Goal: Transaction & Acquisition: Book appointment/travel/reservation

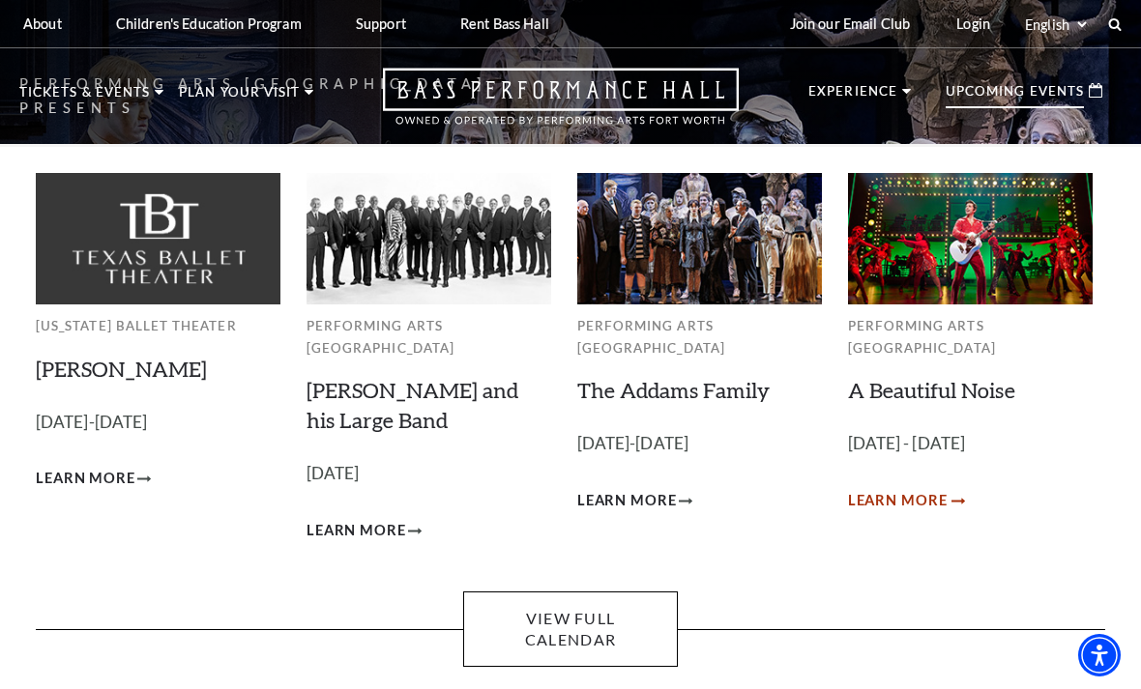
click at [921, 489] on span "Learn More" at bounding box center [898, 501] width 100 height 24
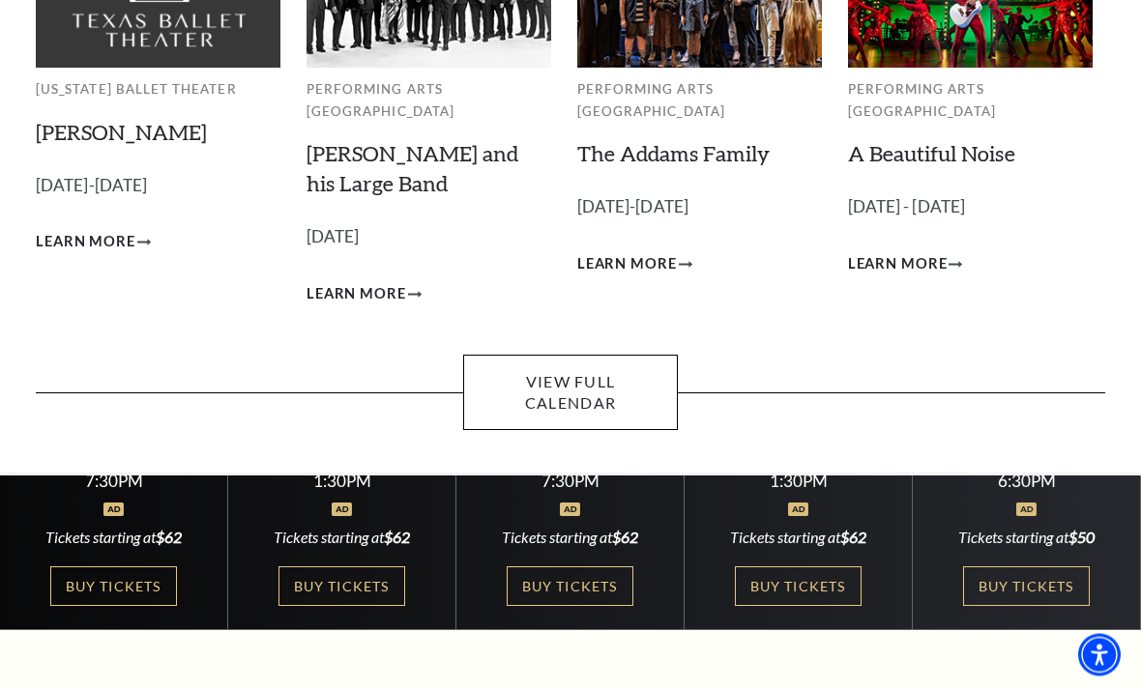
scroll to position [246, 0]
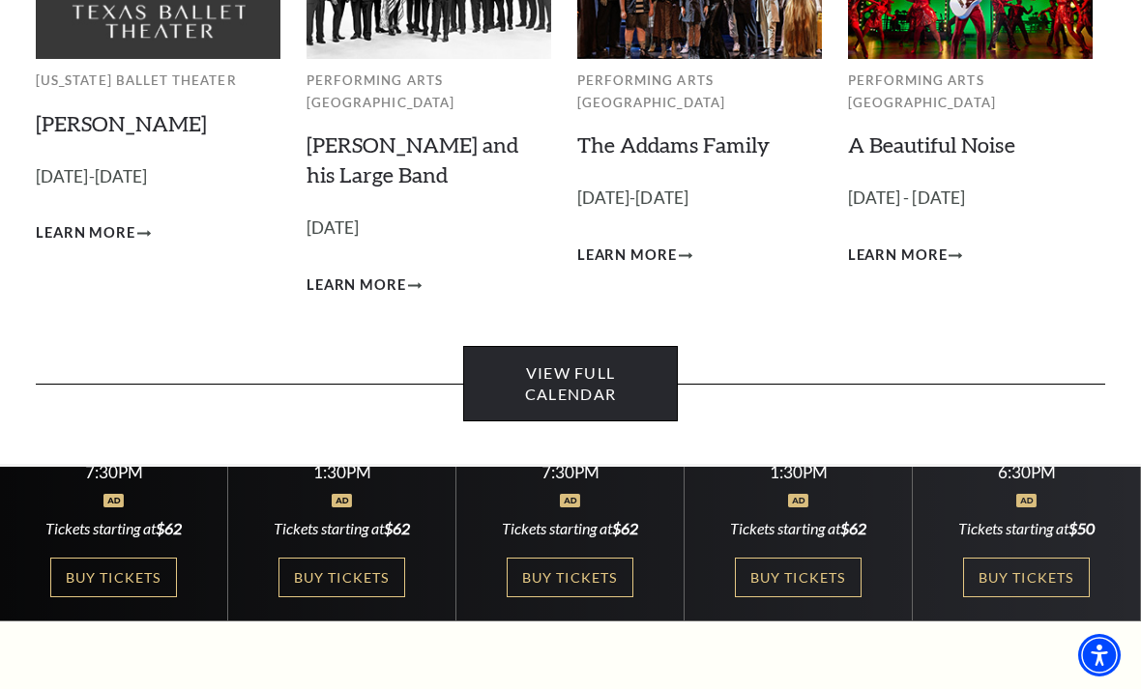
click at [593, 370] on link "View Full Calendar" at bounding box center [570, 384] width 214 height 76
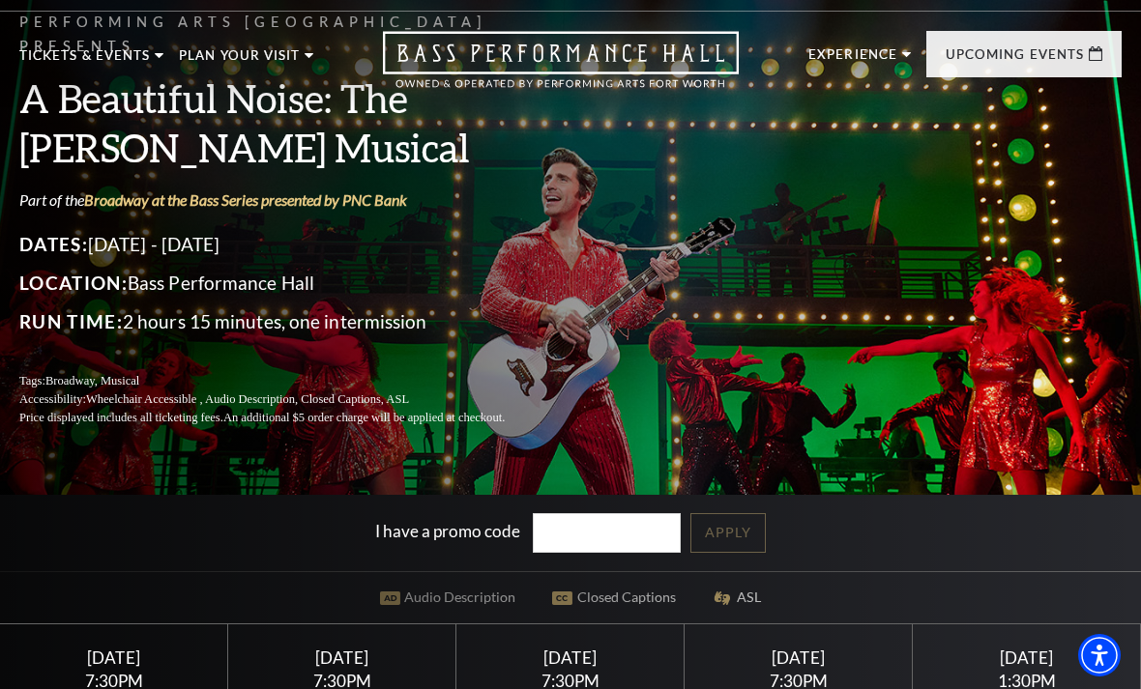
scroll to position [41, 0]
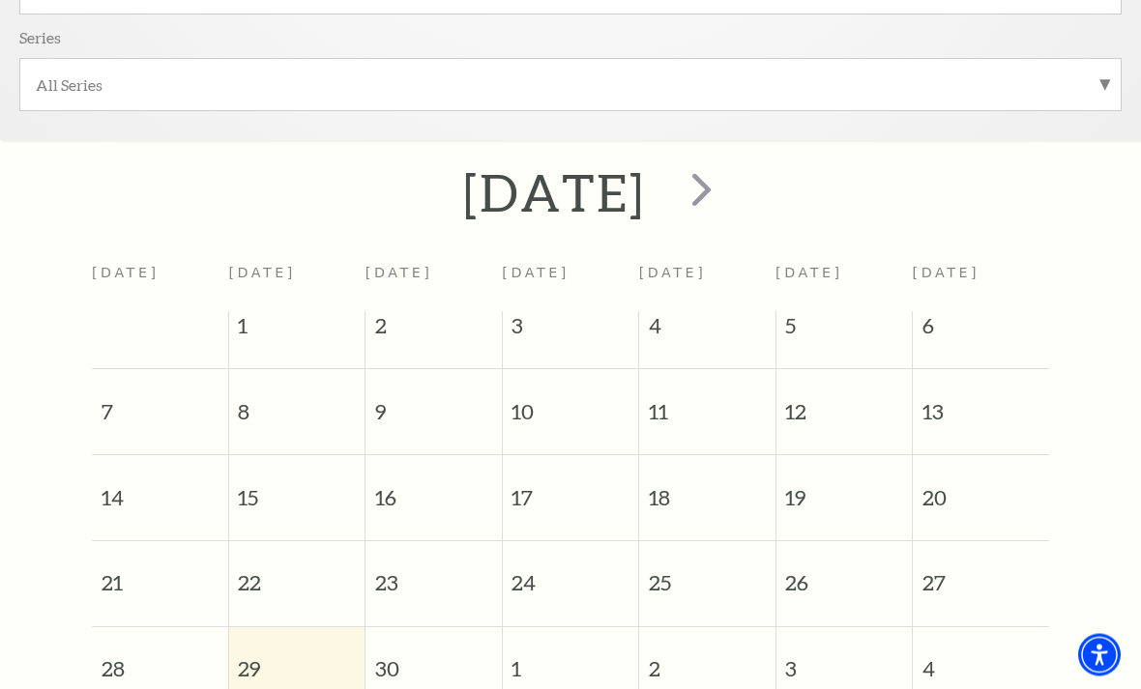
scroll to position [579, 0]
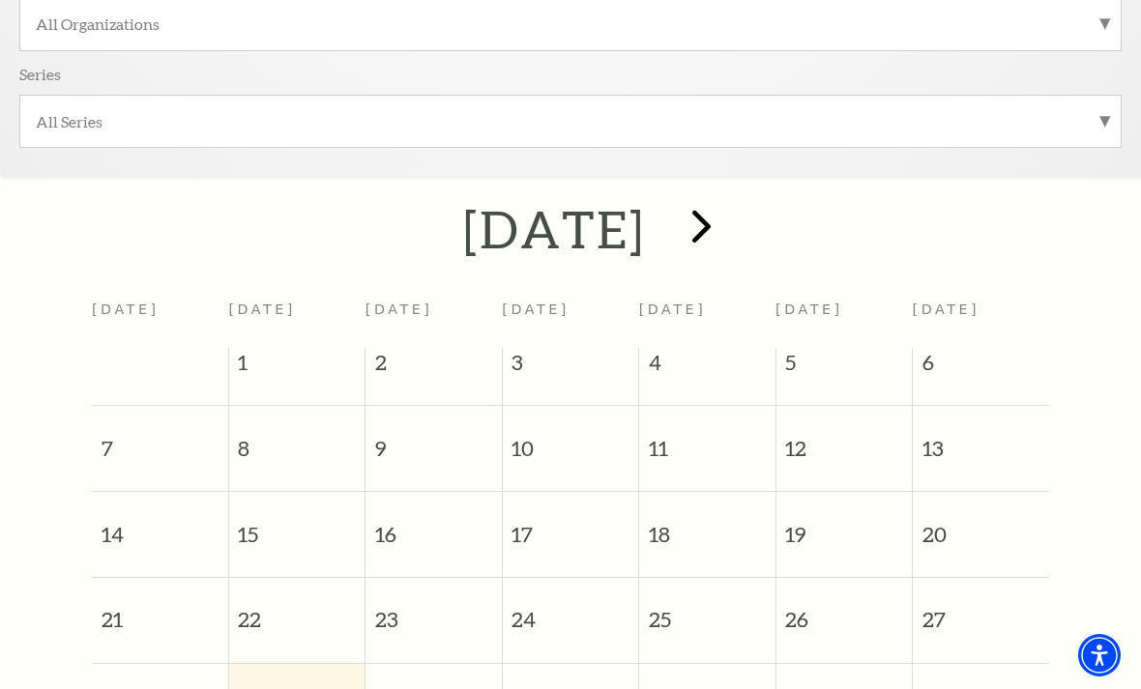
click at [729, 233] on span "next" at bounding box center [701, 225] width 55 height 55
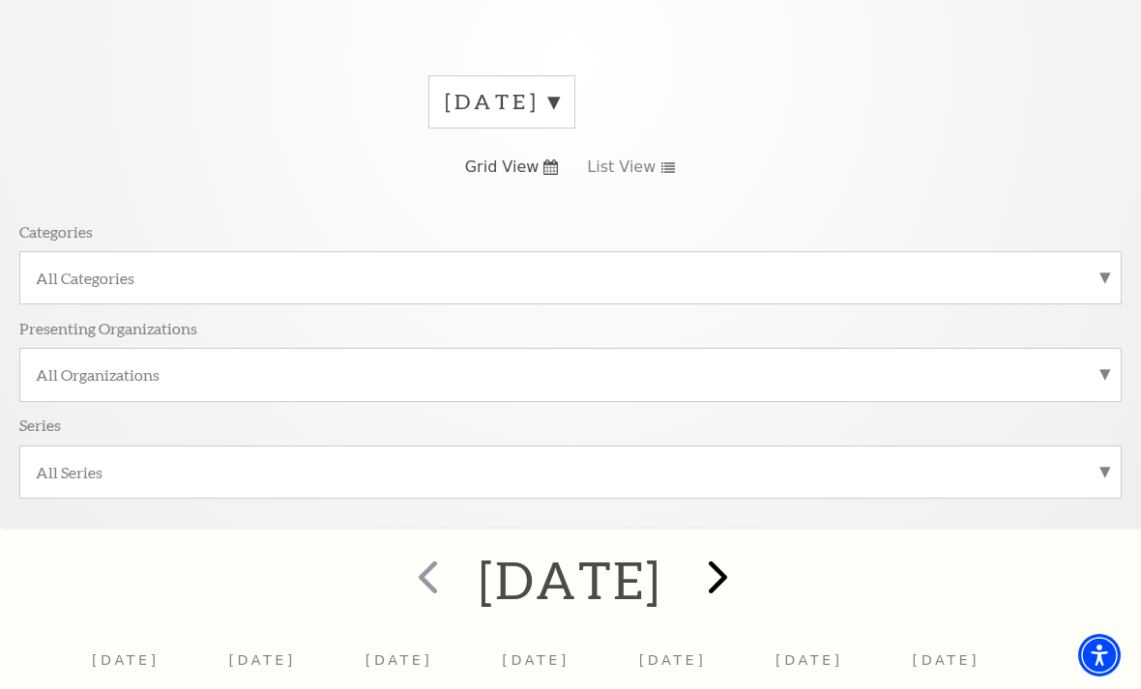
scroll to position [172, 0]
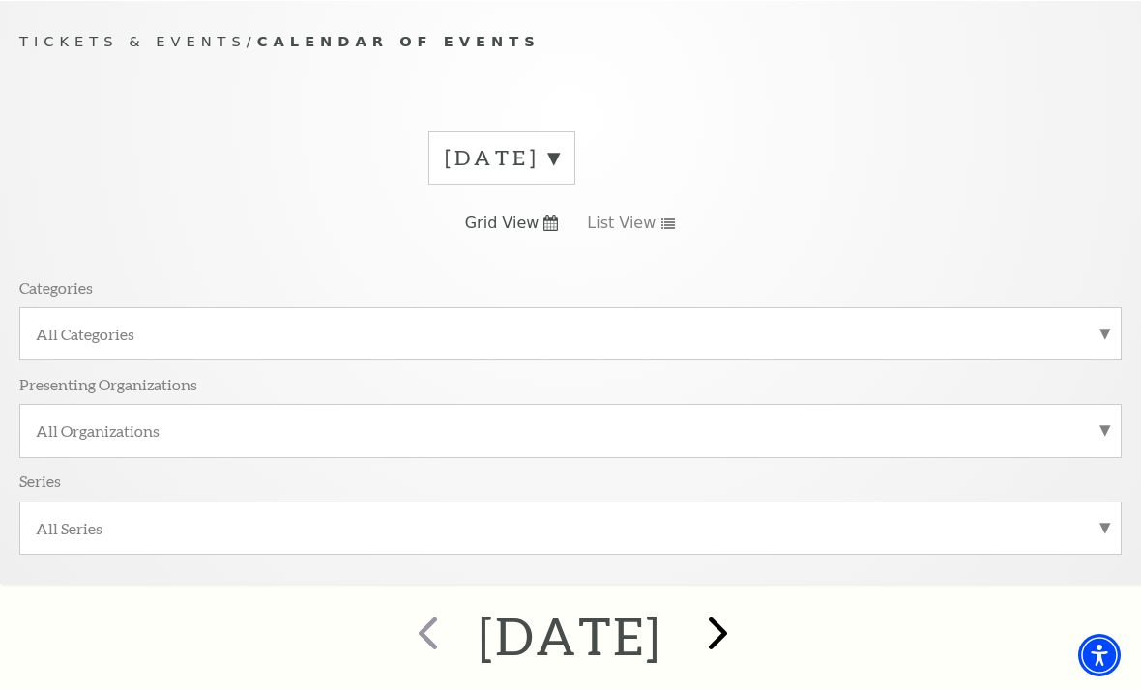
click at [746, 640] on span "next" at bounding box center [717, 632] width 55 height 55
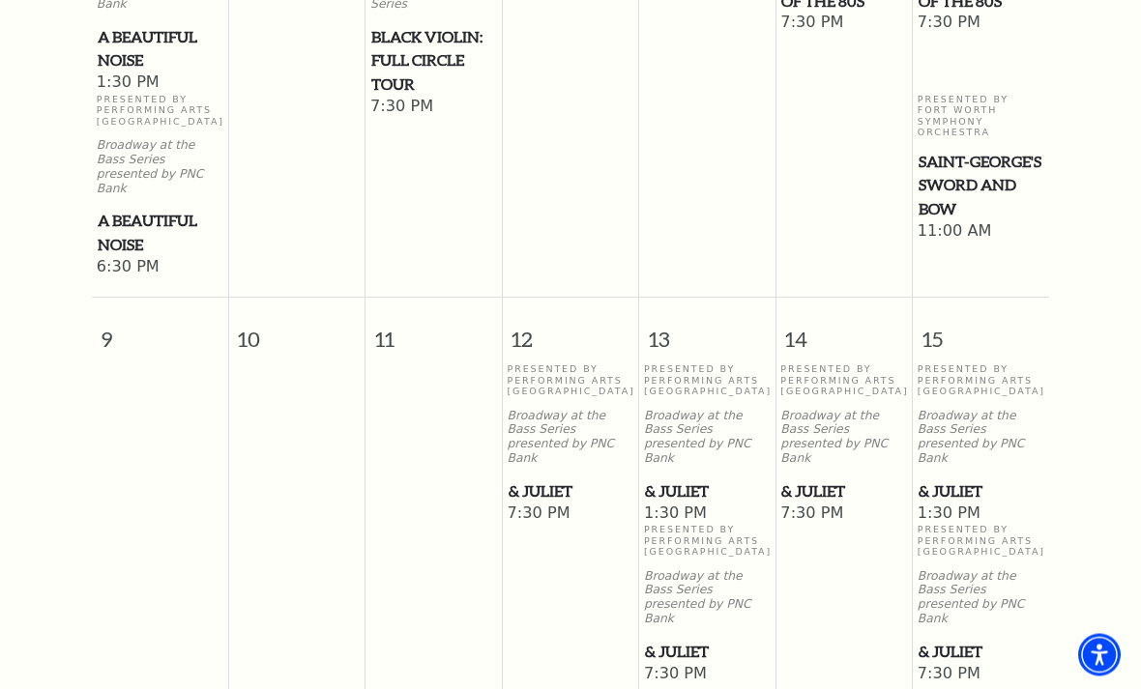
scroll to position [1511, 0]
click at [981, 480] on span "& Juliet" at bounding box center [981, 492] width 125 height 24
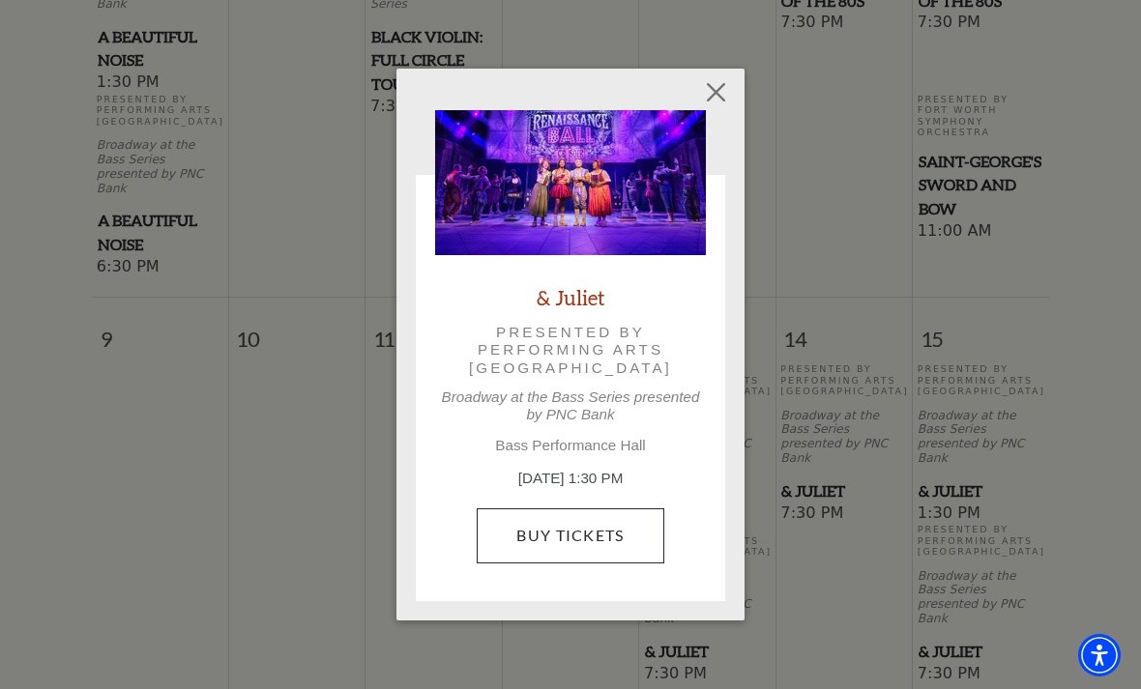
click at [630, 528] on link "Buy Tickets" at bounding box center [570, 536] width 187 height 54
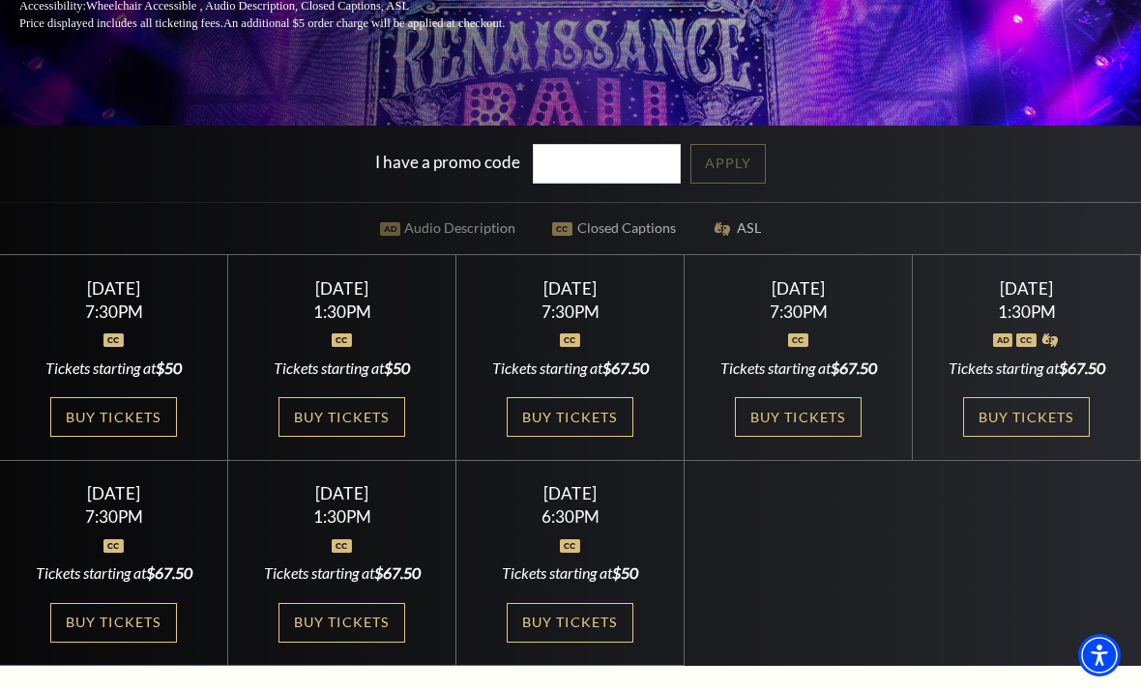
scroll to position [419, 0]
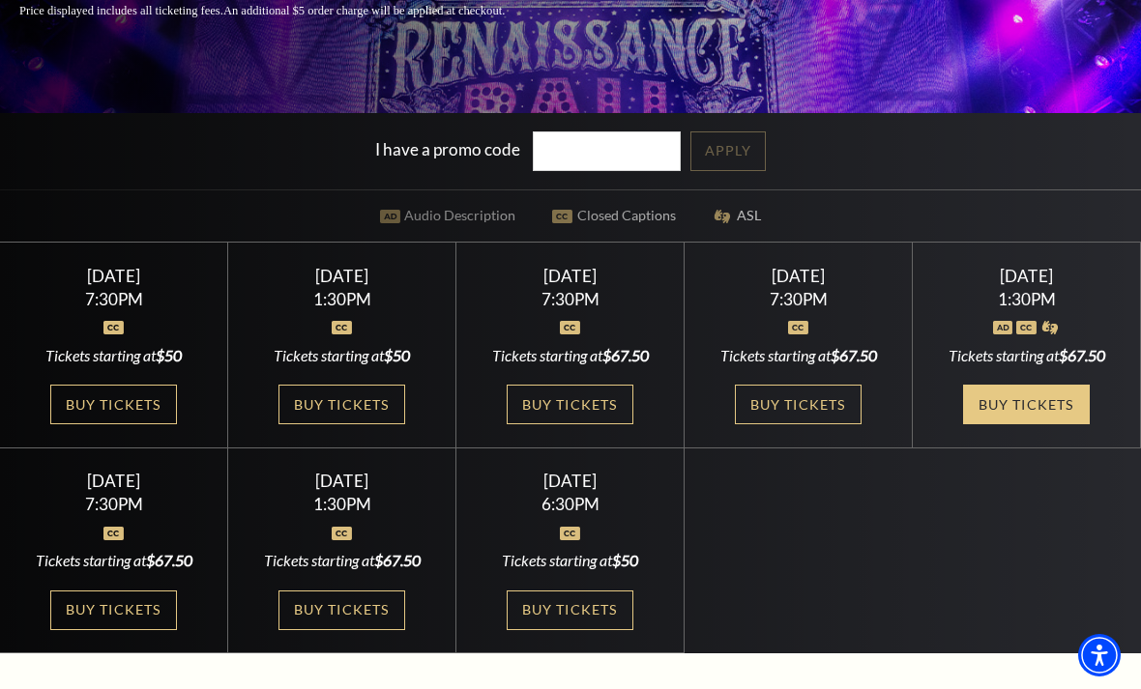
click at [1056, 425] on link "Buy Tickets" at bounding box center [1026, 405] width 126 height 40
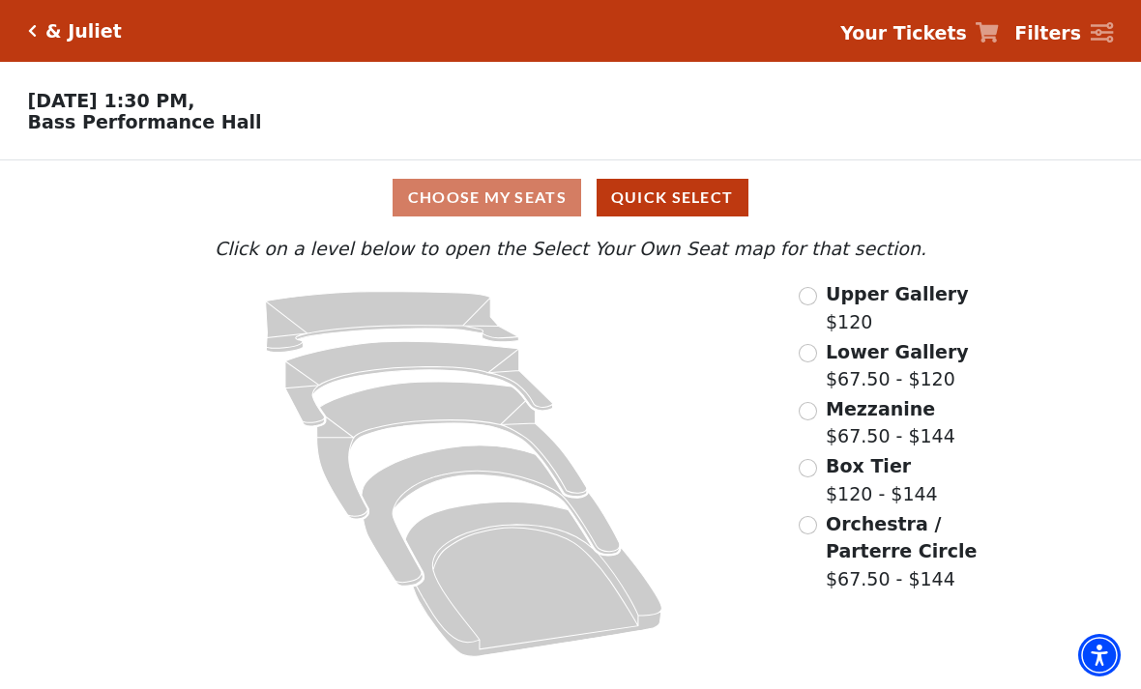
click at [814, 417] on input "Mezzanine$67.50 - $144\a" at bounding box center [808, 411] width 18 height 18
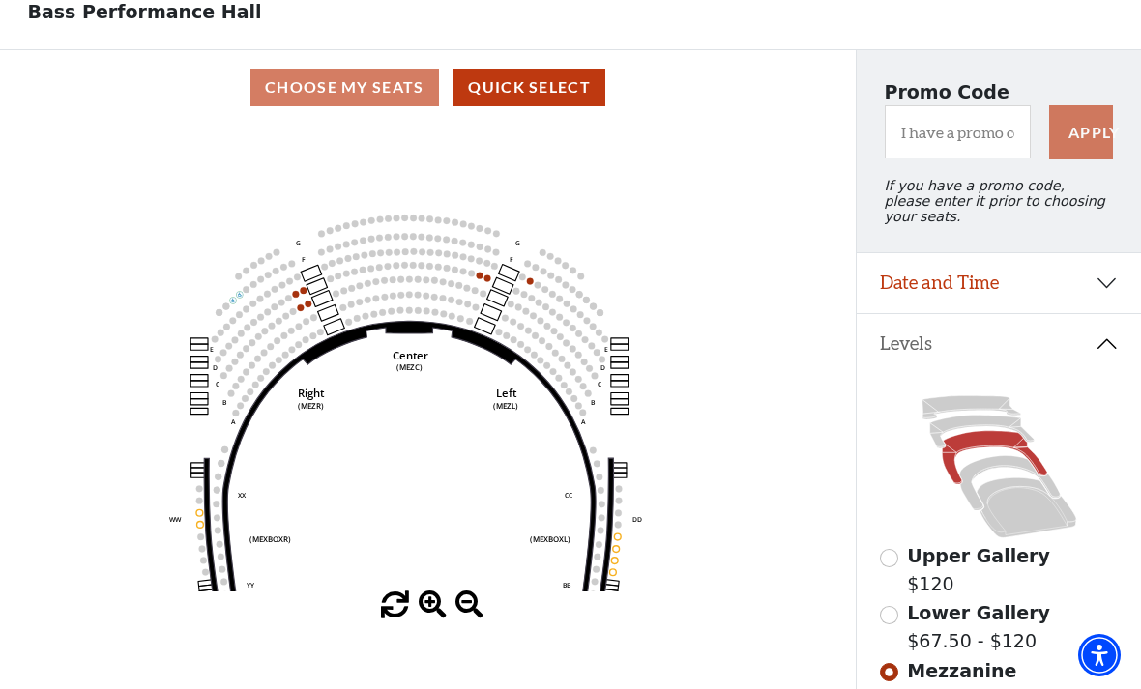
scroll to position [111, 0]
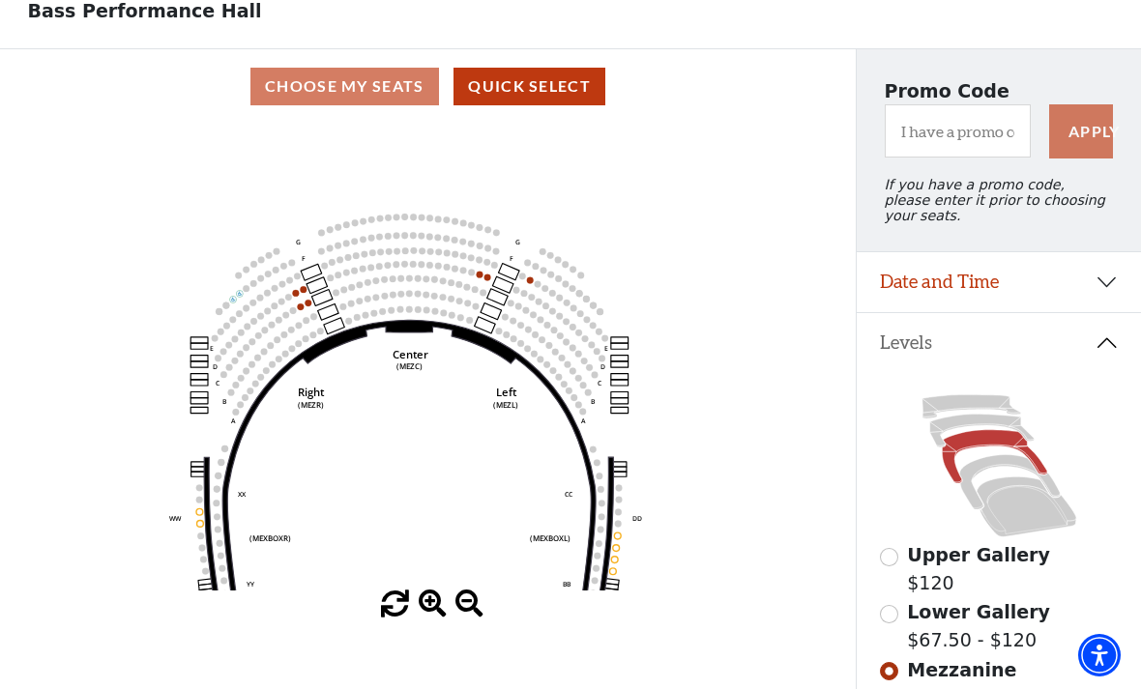
click at [891, 624] on input "Lower Gallery$67.50 - $120\a" at bounding box center [889, 614] width 18 height 18
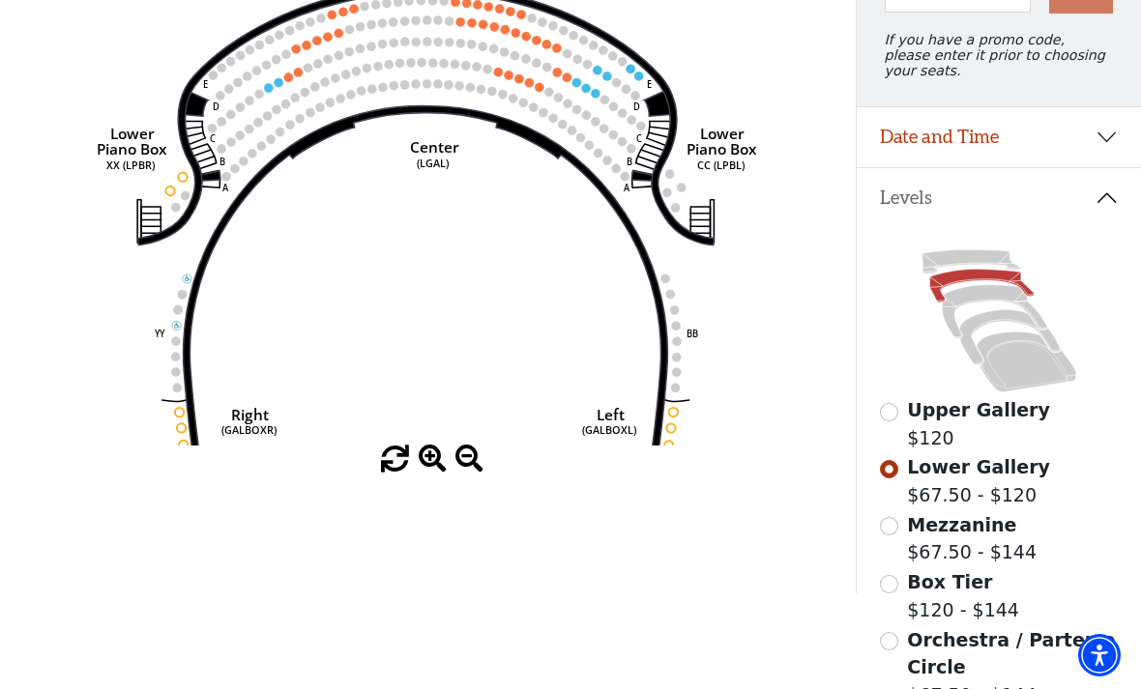
scroll to position [255, 0]
click at [896, 643] on input "Orchestra / Parterre Circle$67.50 - $144\a" at bounding box center [889, 642] width 18 height 18
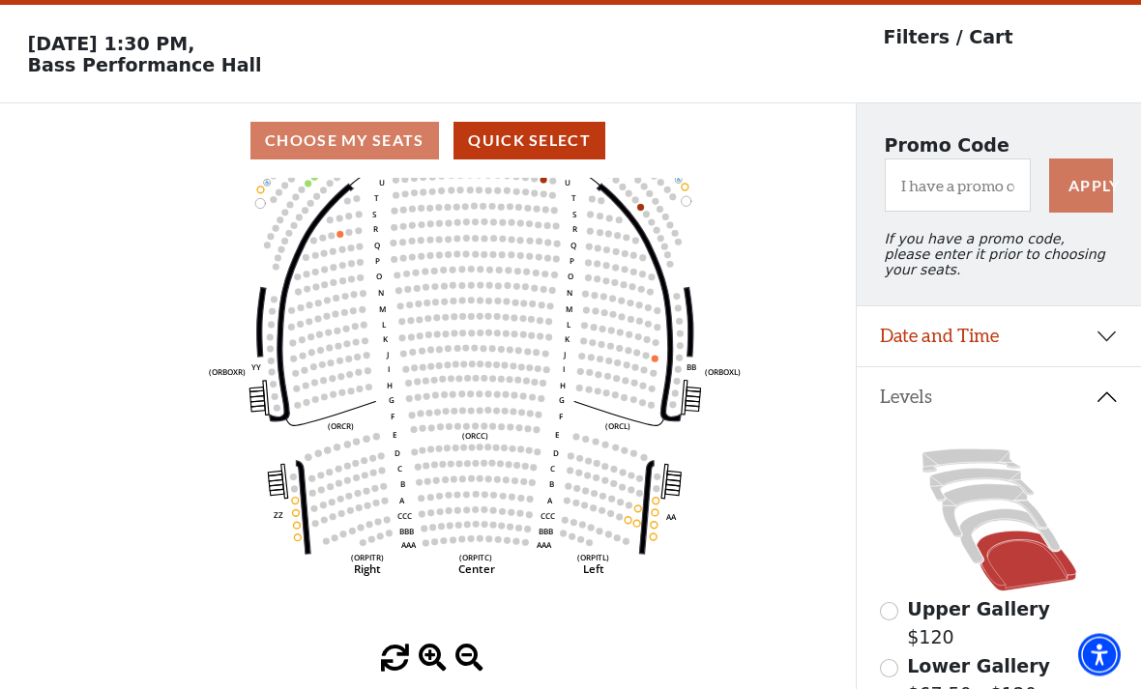
scroll to position [0, 0]
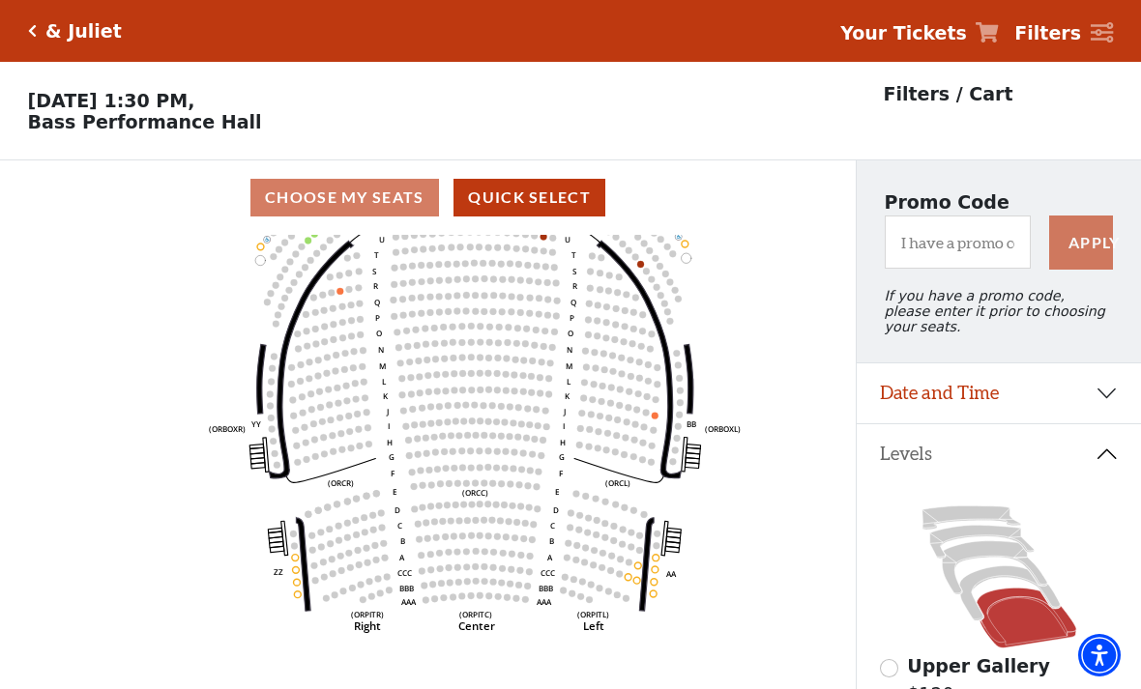
click at [373, 206] on div "Choose My Seats Quick Select" at bounding box center [428, 198] width 856 height 38
click at [421, 208] on div "Choose My Seats Quick Select" at bounding box center [428, 198] width 856 height 38
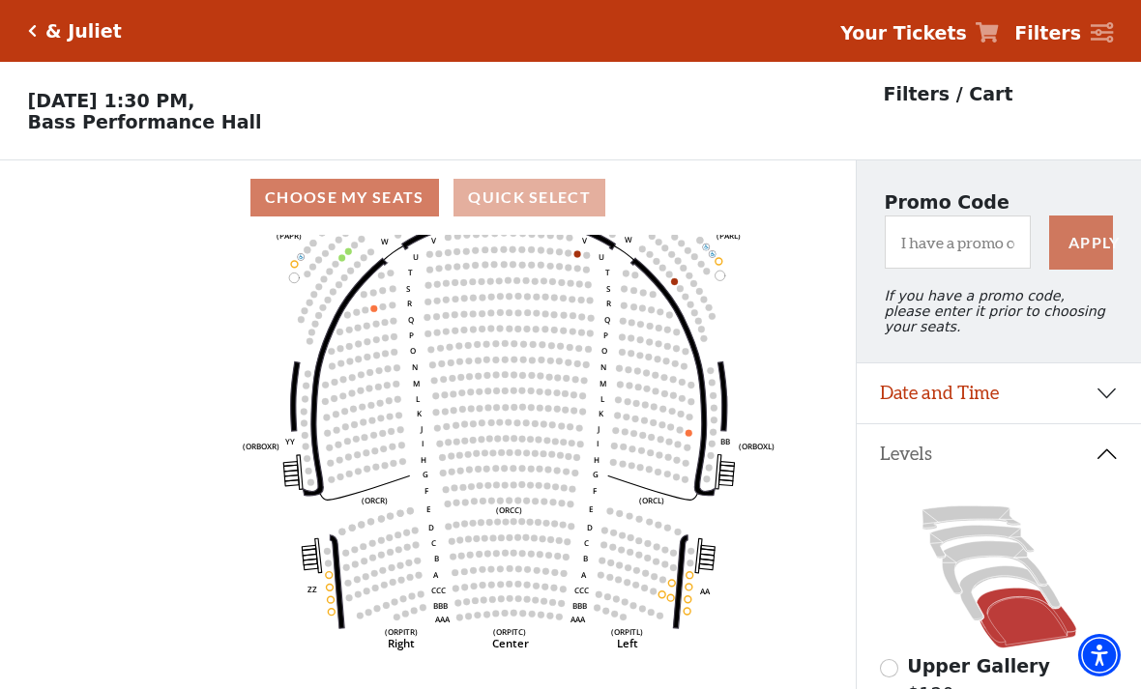
click at [546, 196] on button "Quick Select" at bounding box center [530, 198] width 152 height 38
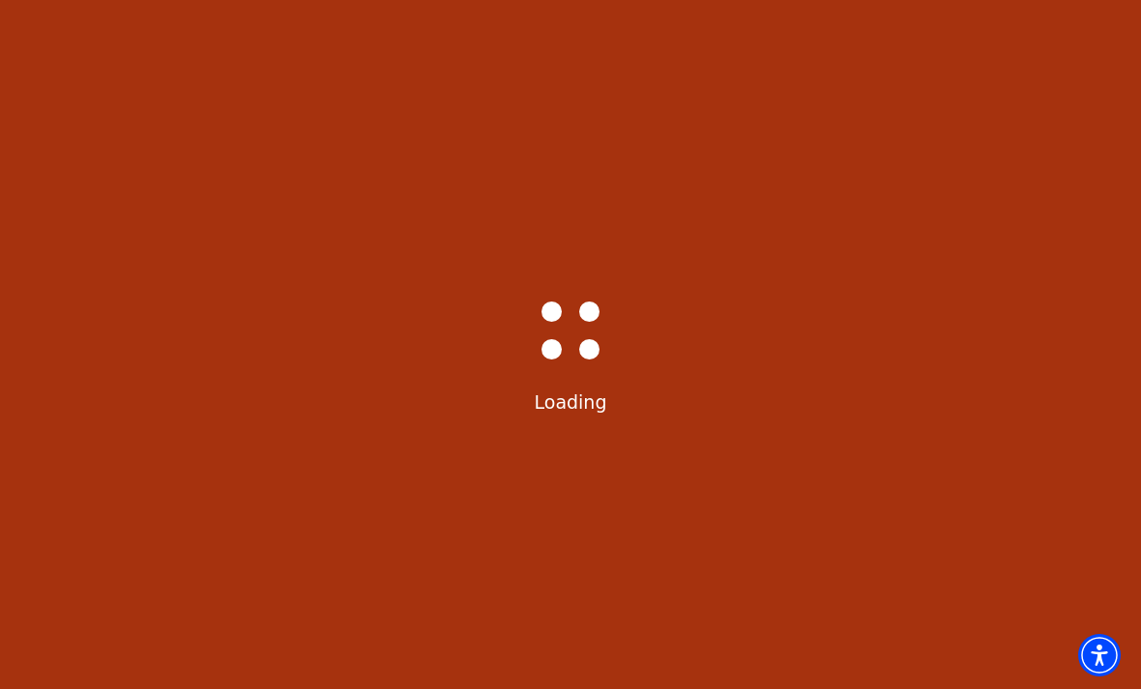
select select "6232"
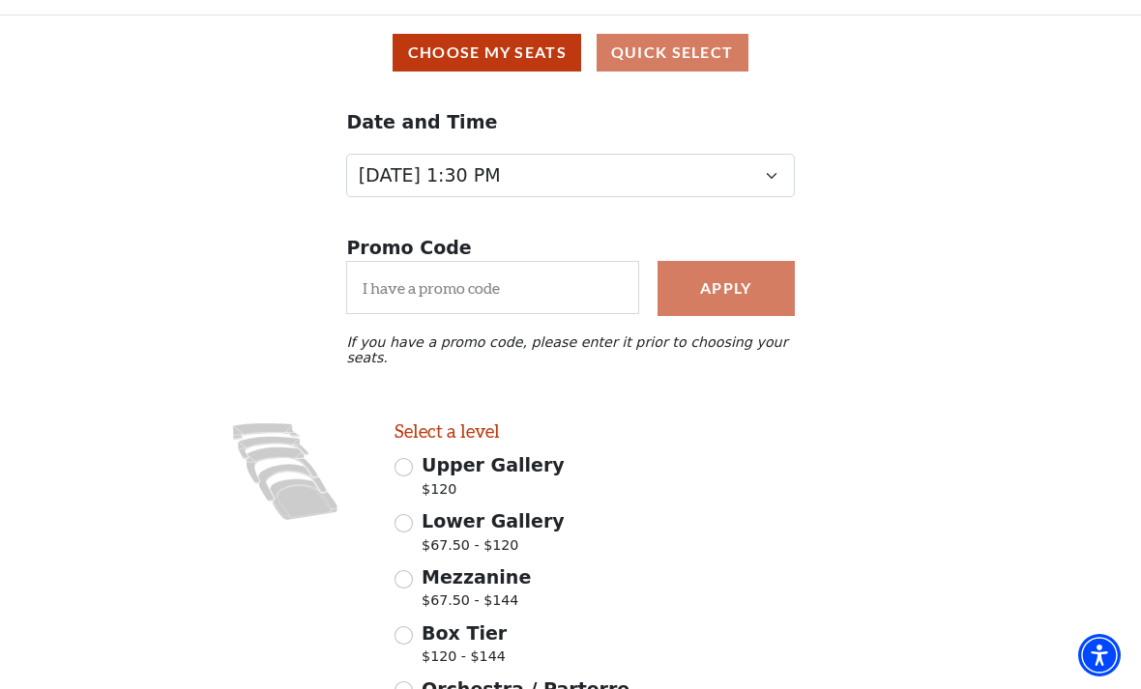
scroll to position [166, 0]
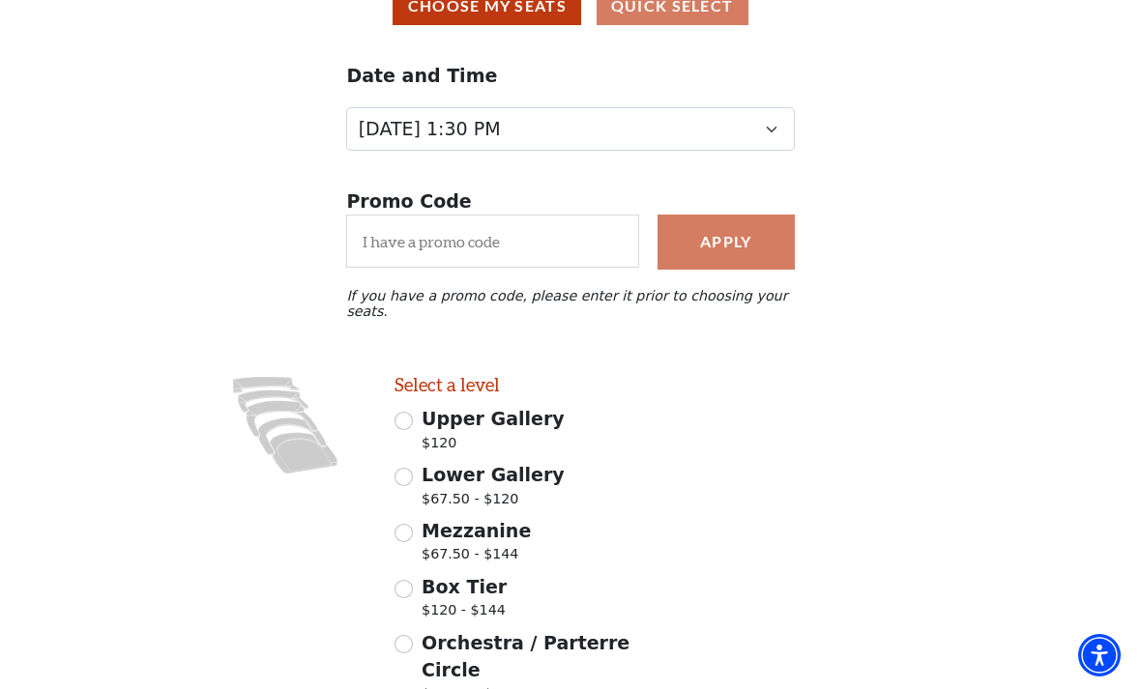
click at [401, 635] on input "Orchestra / Parterre Circle $67.50 - $144" at bounding box center [404, 644] width 18 height 18
radio input "true"
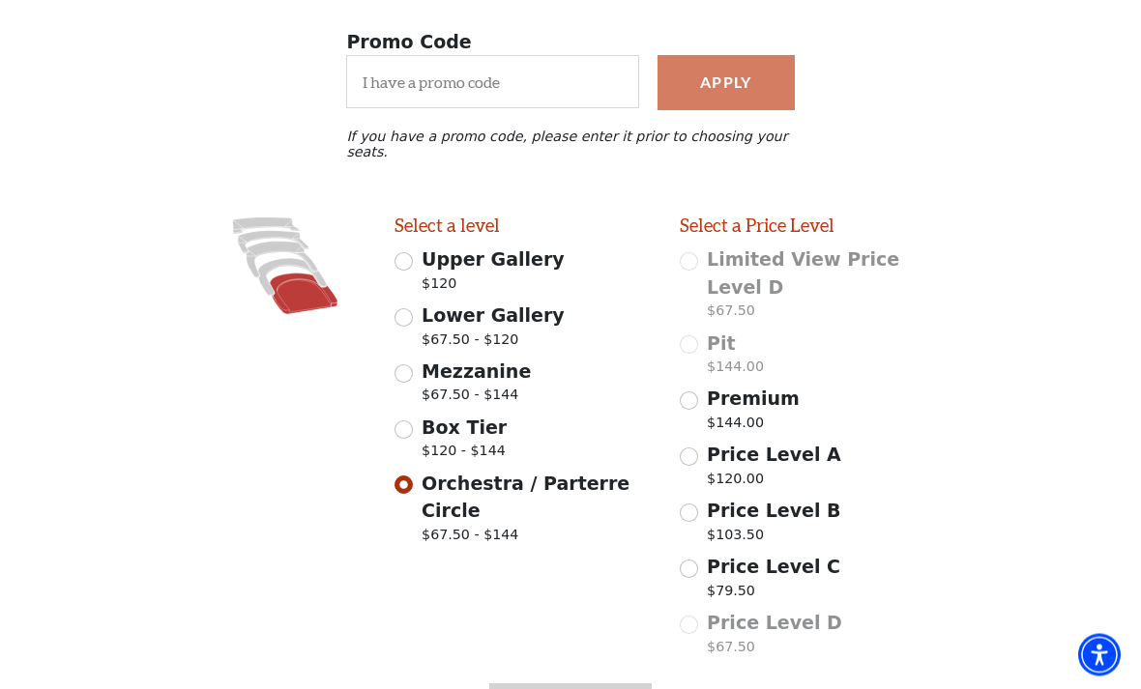
scroll to position [366, 0]
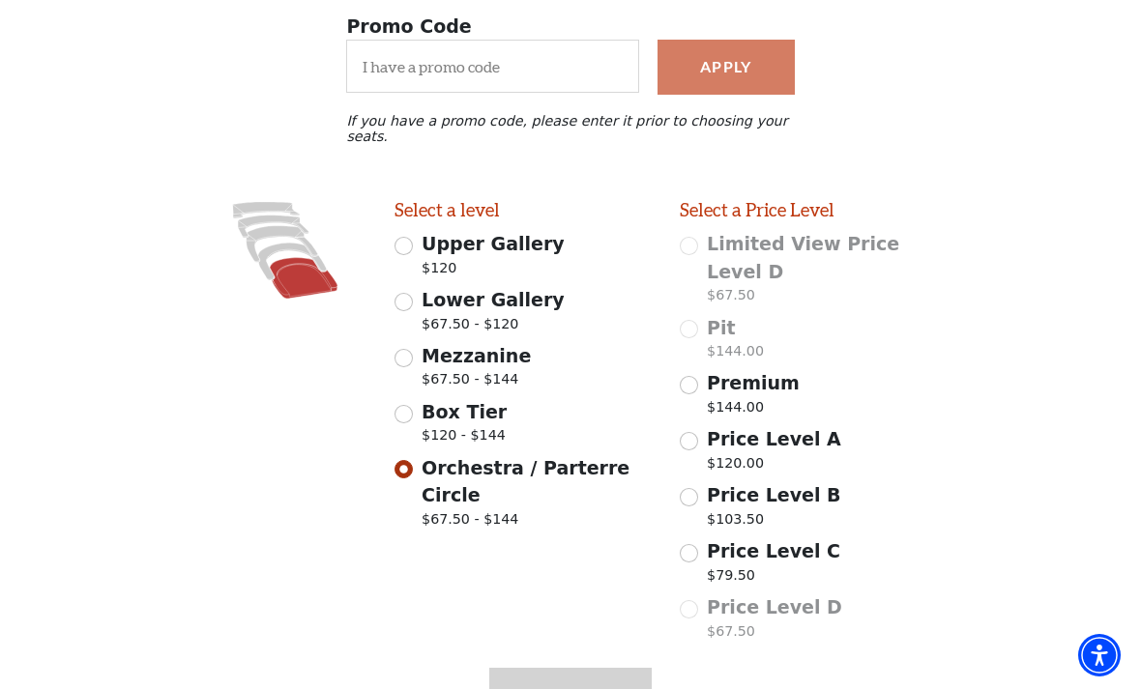
click at [700, 538] on div "Price Level C $79.50" at bounding box center [809, 565] width 258 height 54
click at [693, 544] on input "Price Level C $79.50" at bounding box center [689, 553] width 18 height 18
radio input "true"
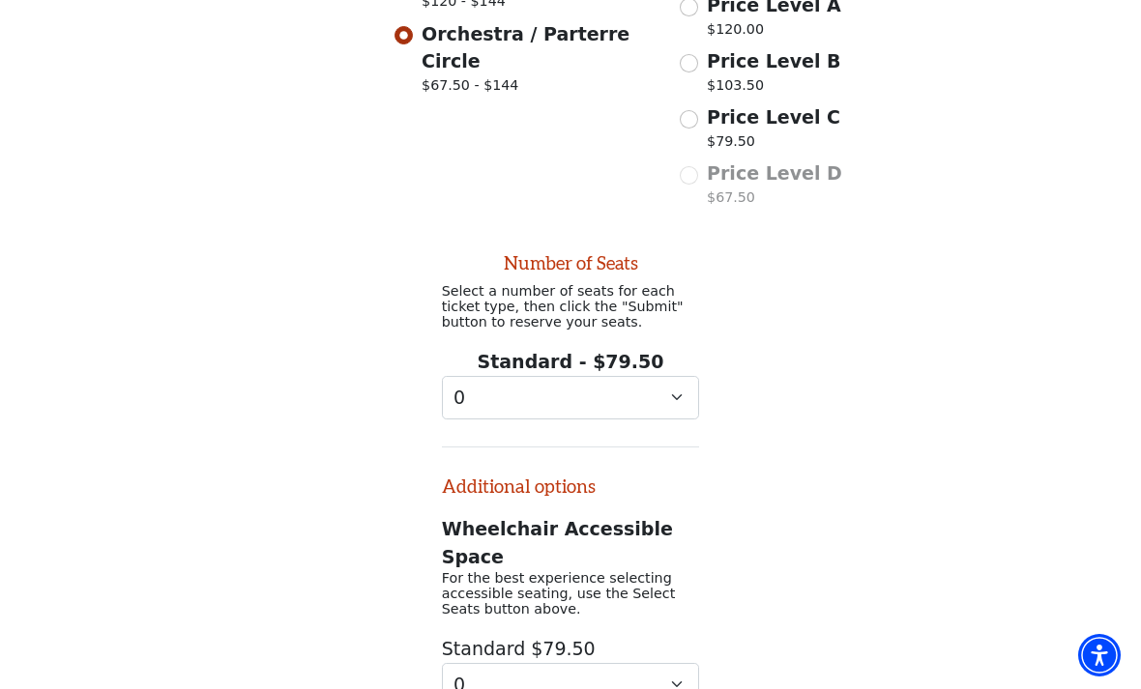
scroll to position [838, 0]
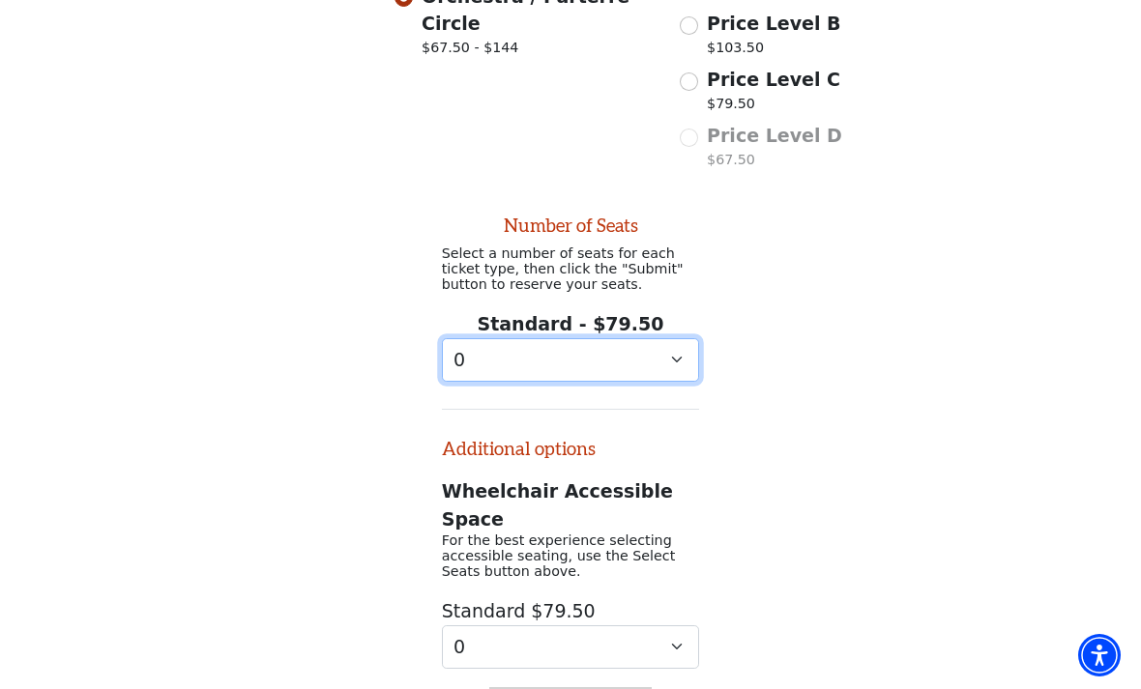
click at [660, 338] on select "0 1 2 3" at bounding box center [571, 360] width 258 height 44
click at [777, 480] on div "Number of Seats Select a number of seats for each ticket type, then click the "…" at bounding box center [570, 423] width 1141 height 491
click at [666, 338] on select "0 1 2 3" at bounding box center [571, 360] width 258 height 44
select select "0"
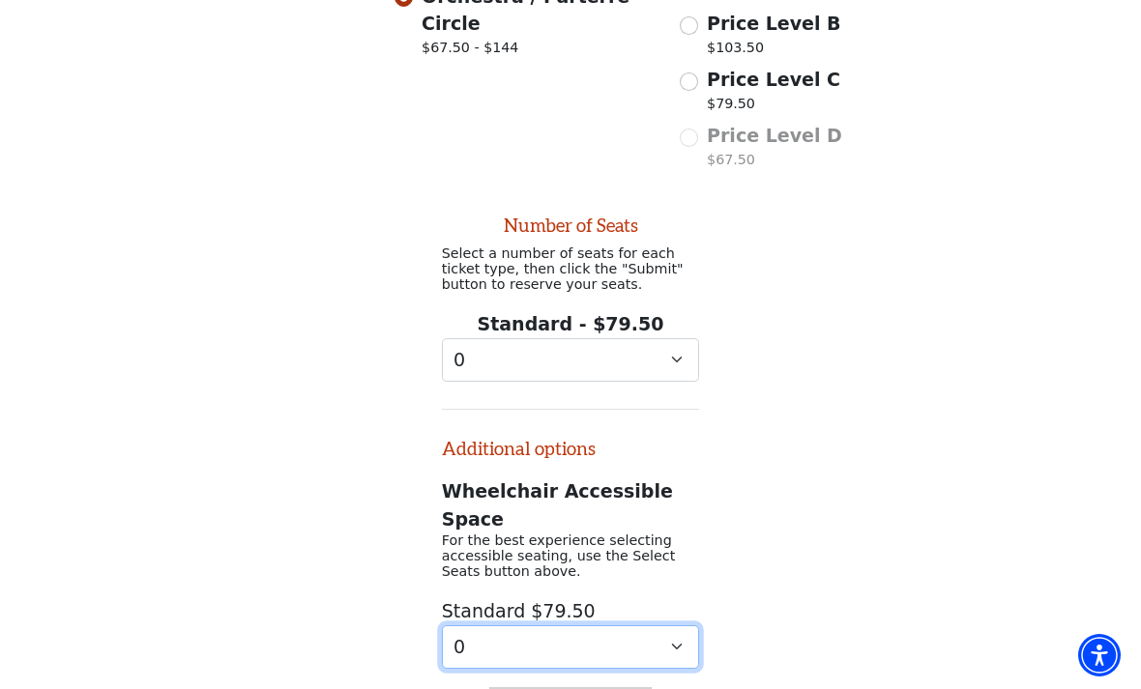
click at [677, 626] on select "0 1 2 3 4" at bounding box center [571, 648] width 258 height 44
select select "3"
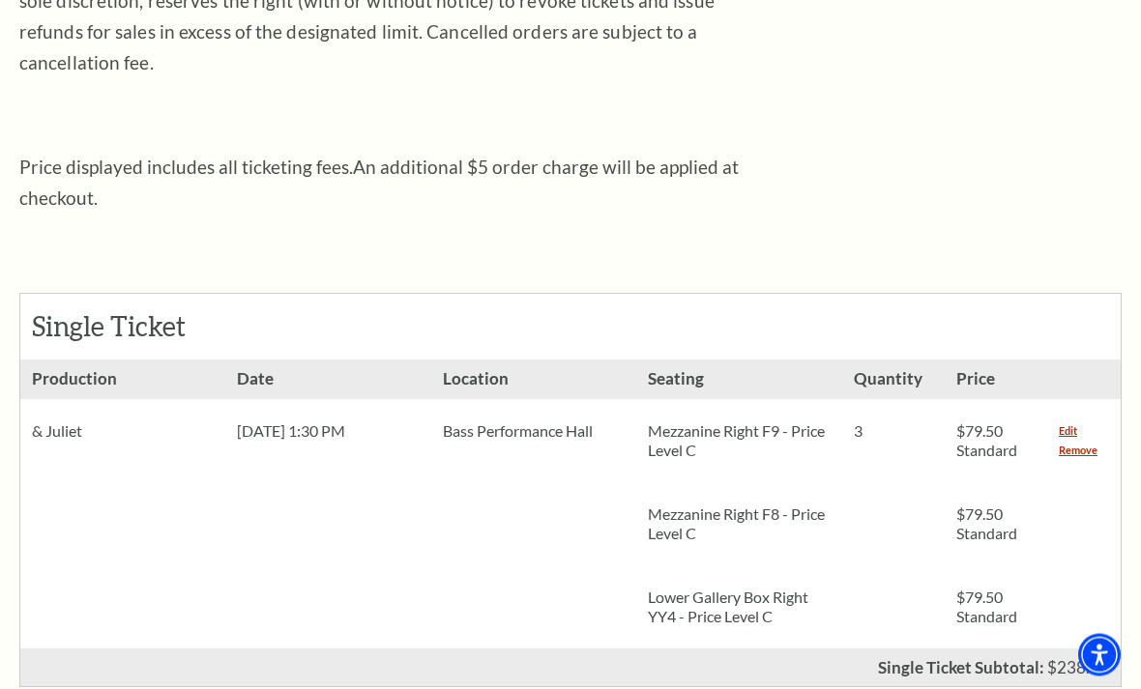
scroll to position [628, 0]
click at [1081, 441] on link "Remove" at bounding box center [1078, 450] width 39 height 19
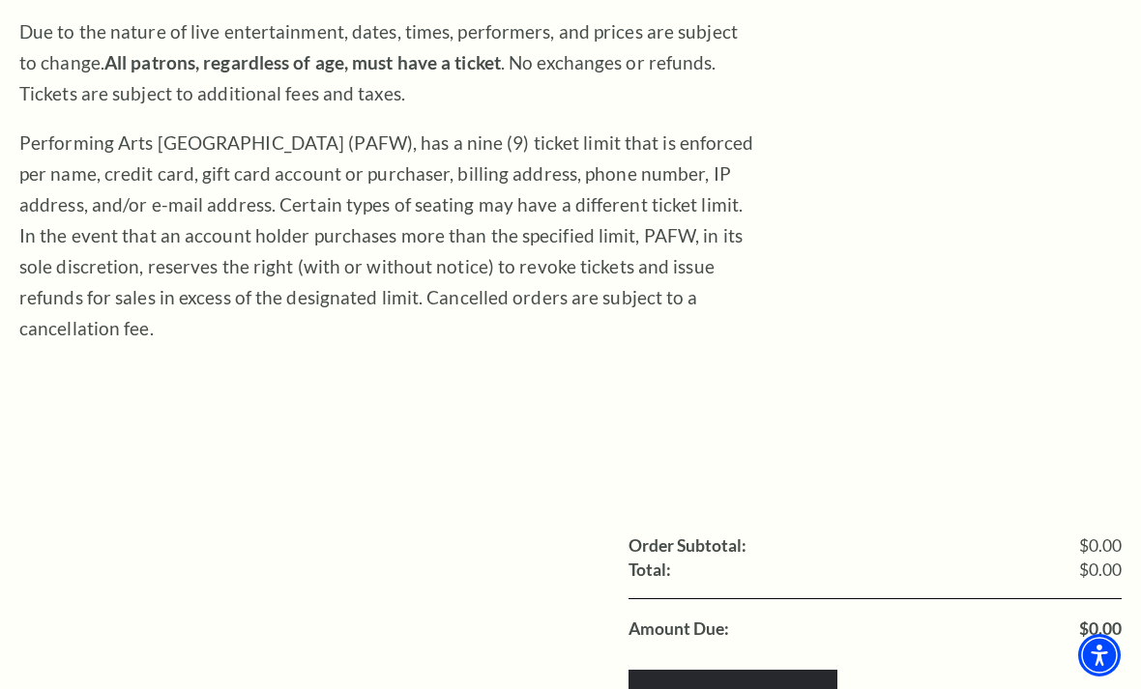
scroll to position [360, 0]
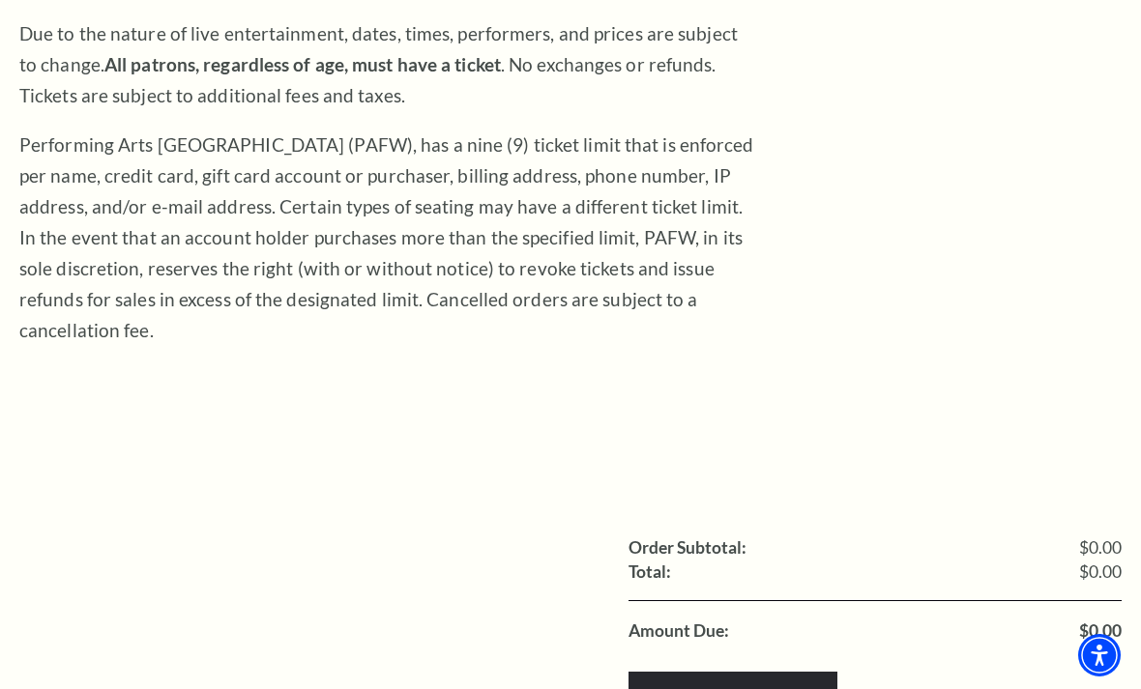
click at [937, 689] on link "Continue Shopping" at bounding box center [947, 699] width 119 height 15
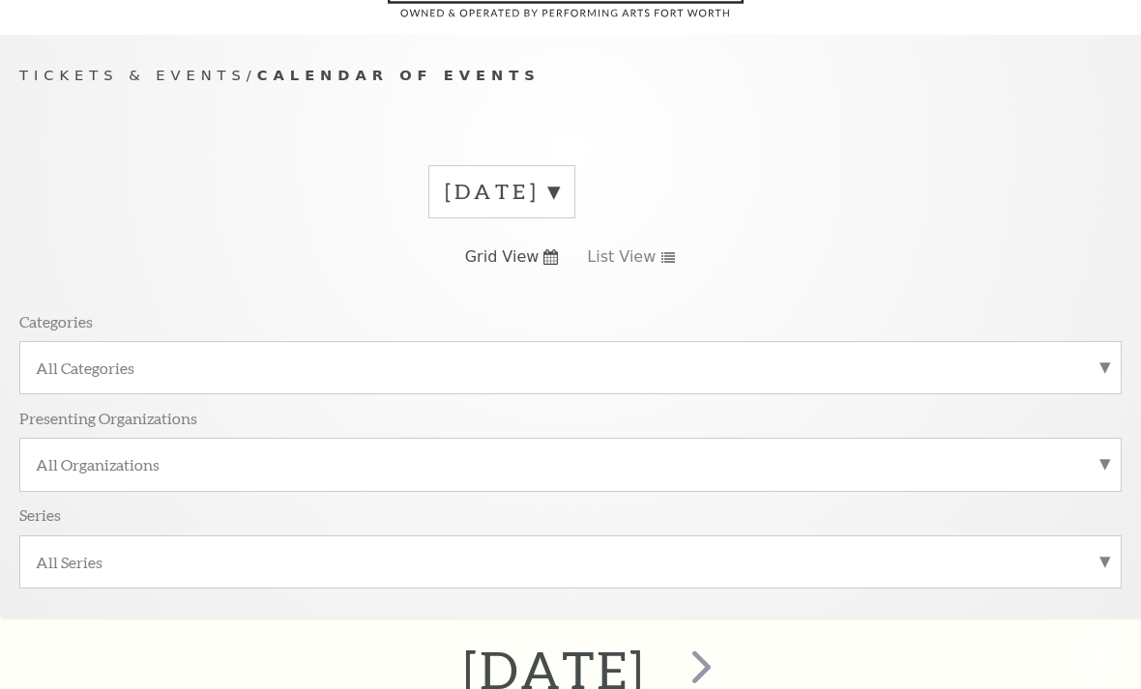
scroll to position [172, 0]
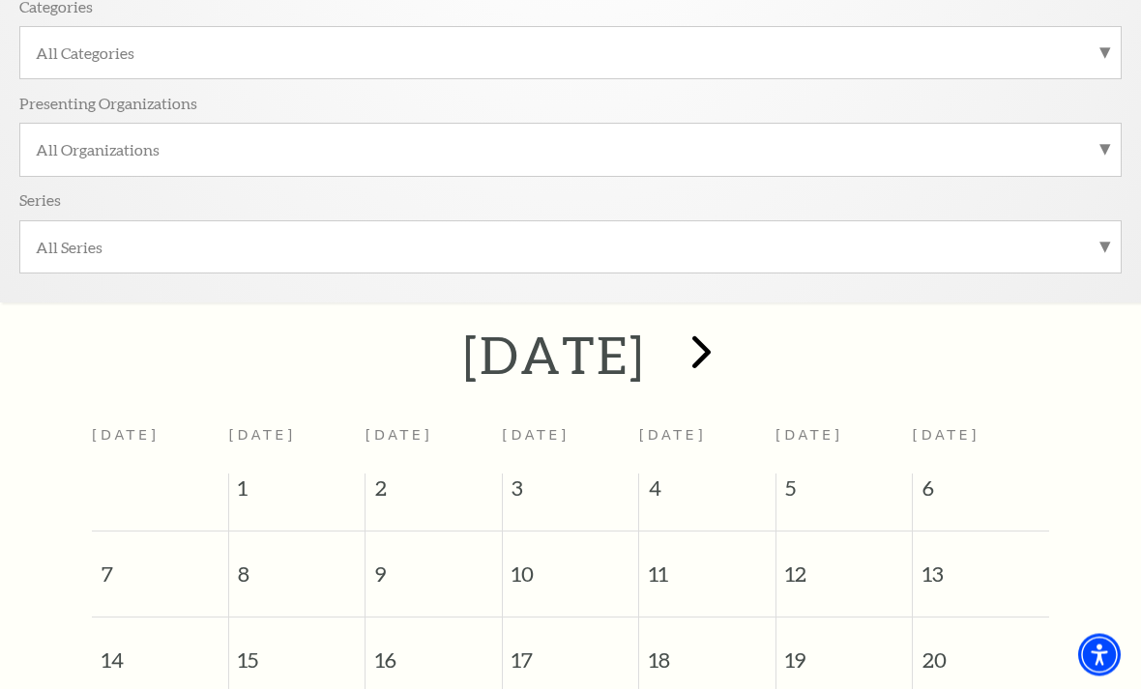
click at [729, 351] on span "next" at bounding box center [701, 352] width 55 height 55
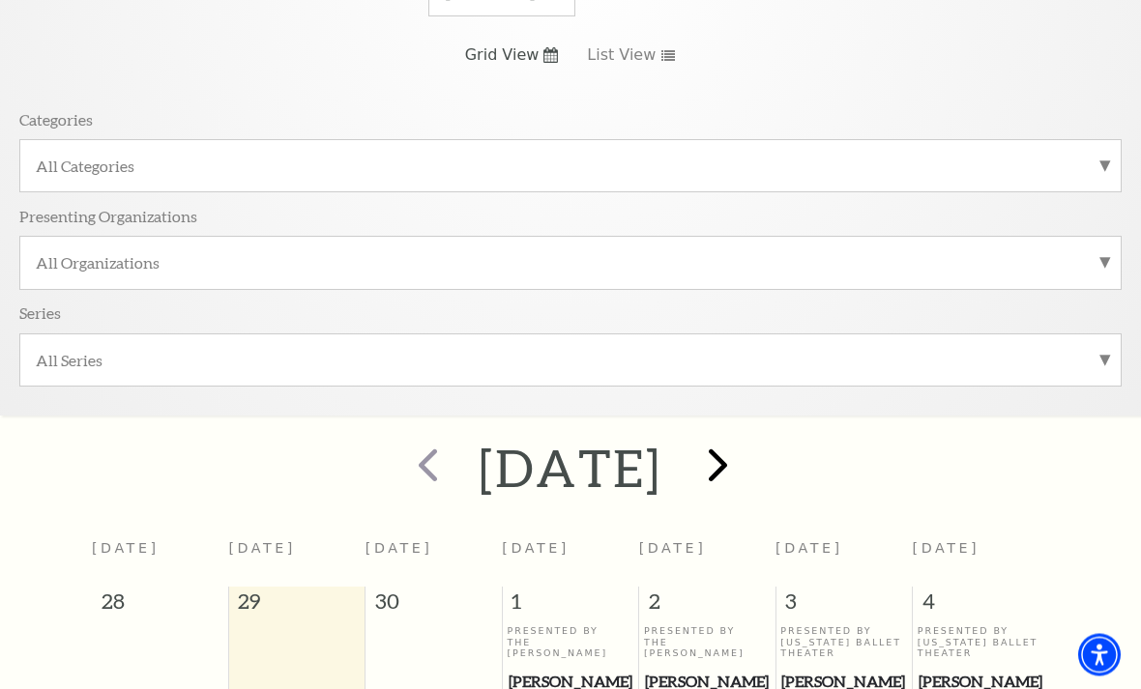
scroll to position [338, 0]
click at [746, 472] on span "next" at bounding box center [717, 466] width 55 height 55
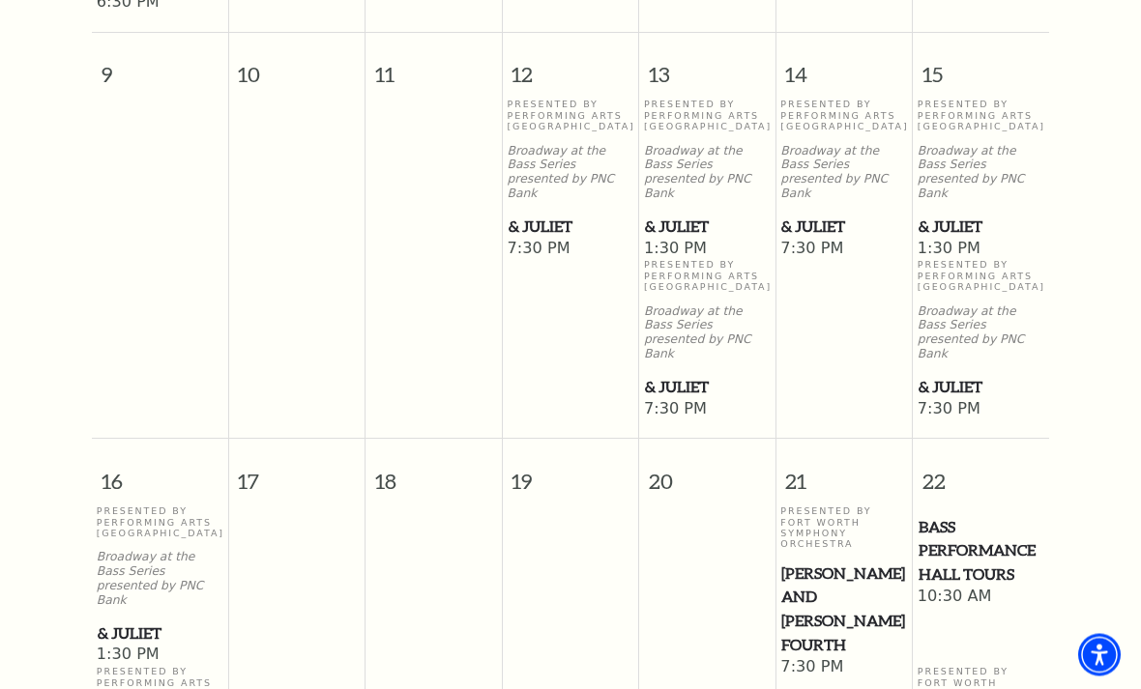
scroll to position [1804, 0]
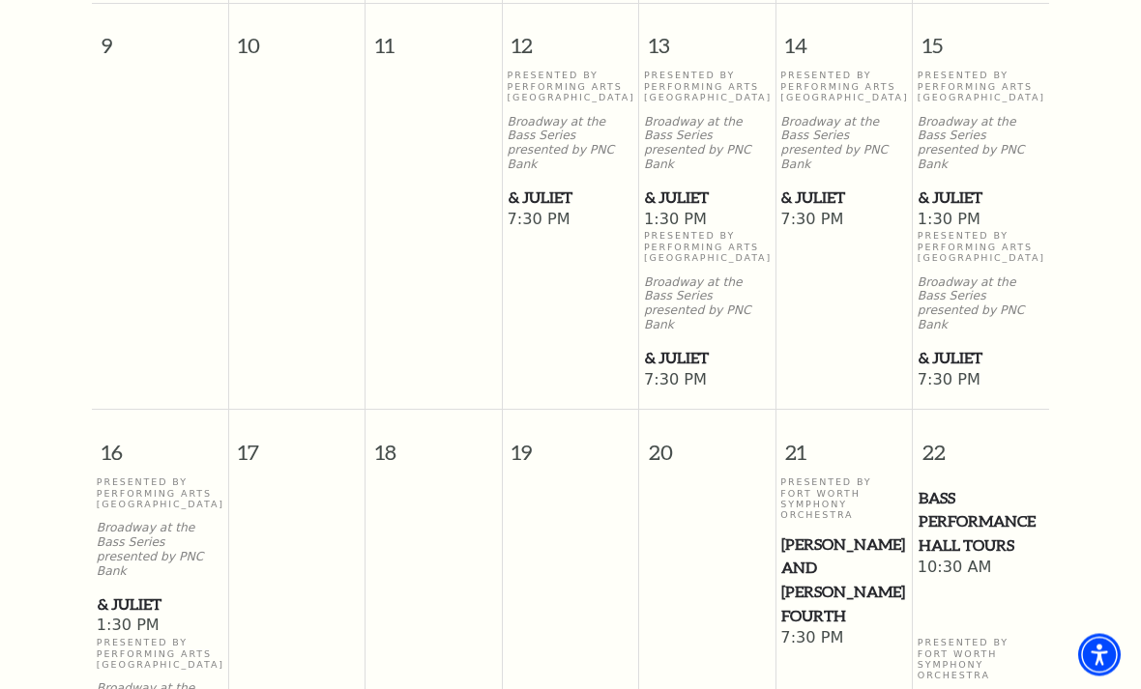
click at [139, 594] on span "& Juliet" at bounding box center [160, 606] width 125 height 24
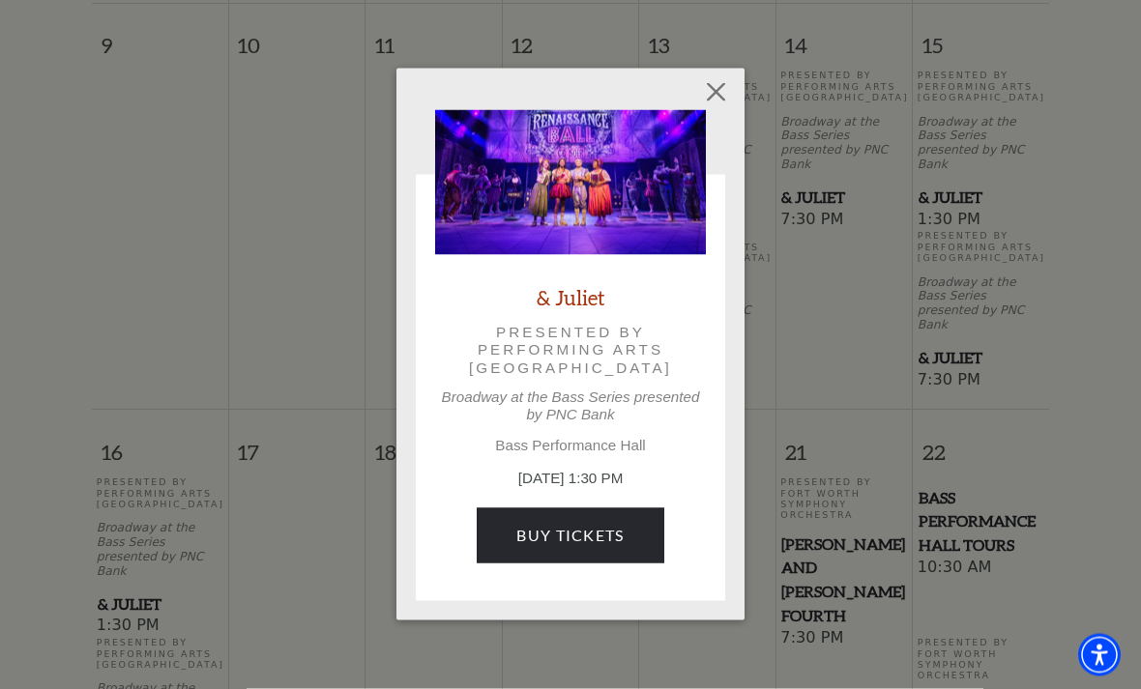
scroll to position [1805, 0]
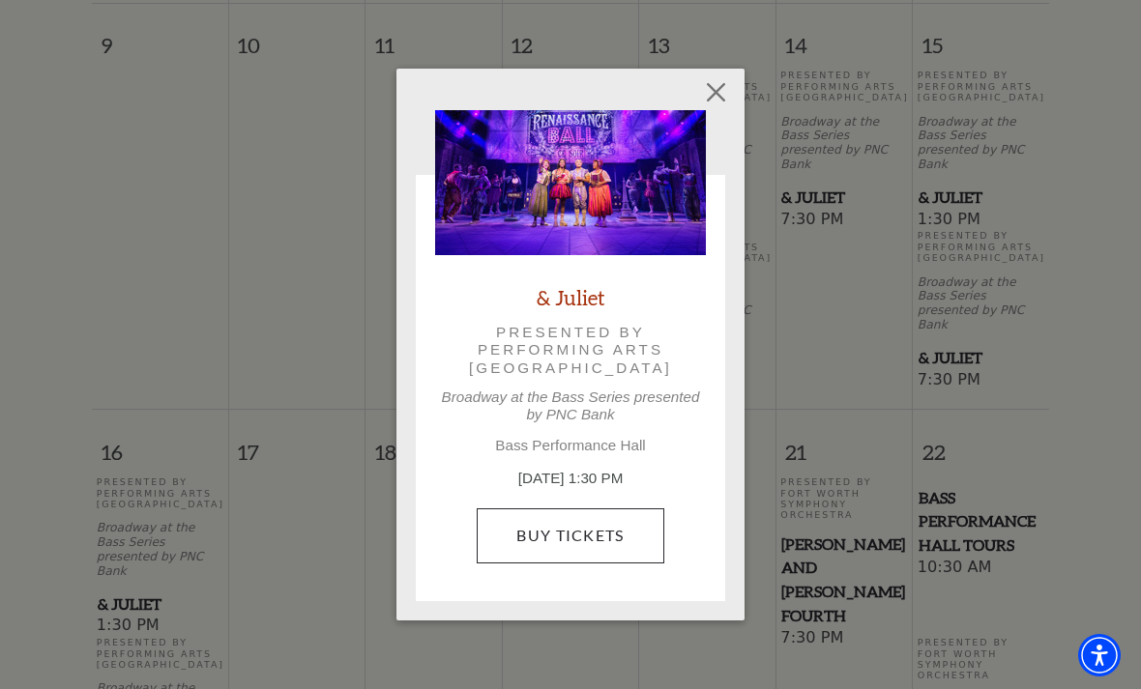
click at [606, 511] on link "Buy Tickets" at bounding box center [570, 536] width 187 height 54
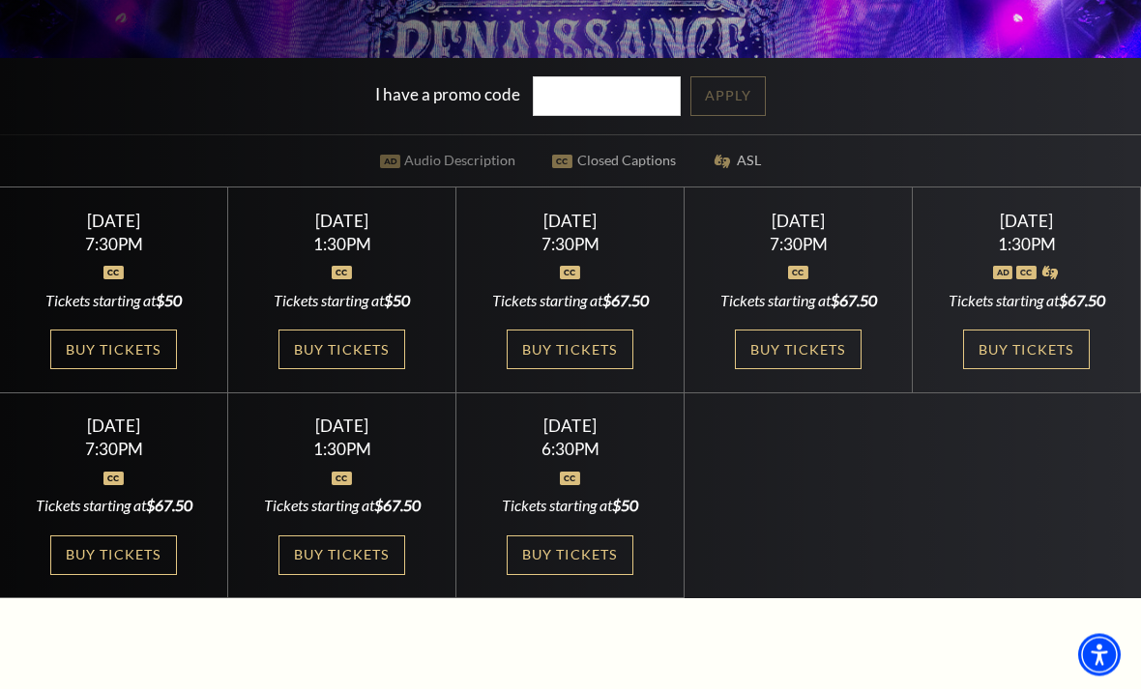
scroll to position [500, 0]
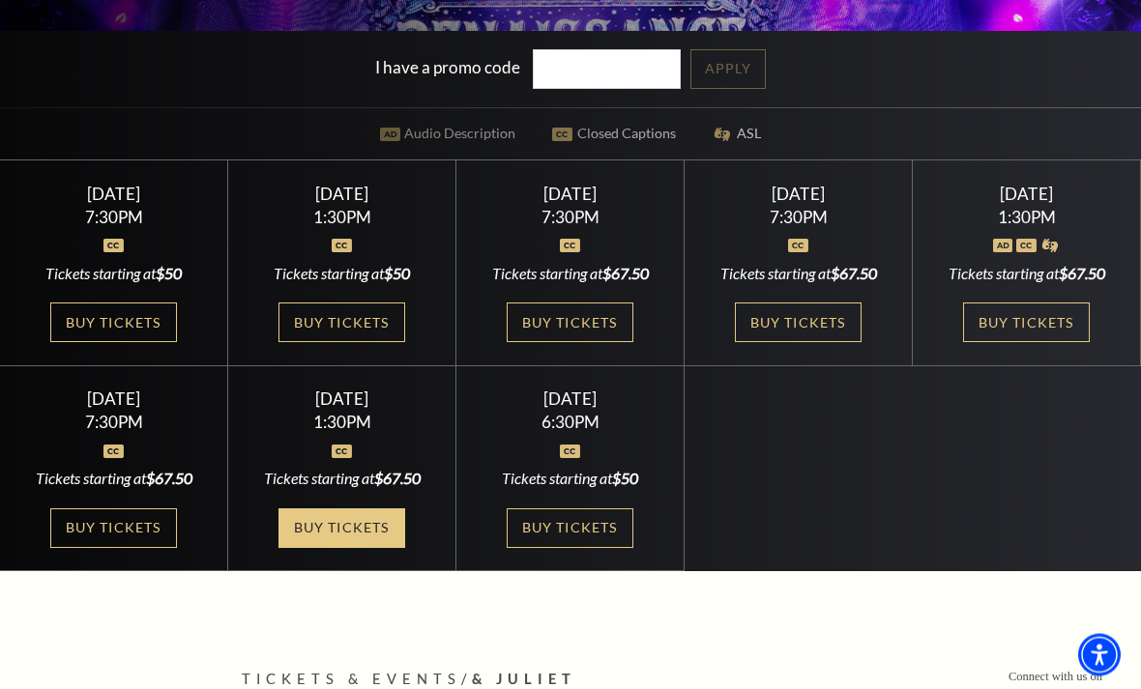
click at [353, 549] on link "Buy Tickets" at bounding box center [341, 530] width 126 height 40
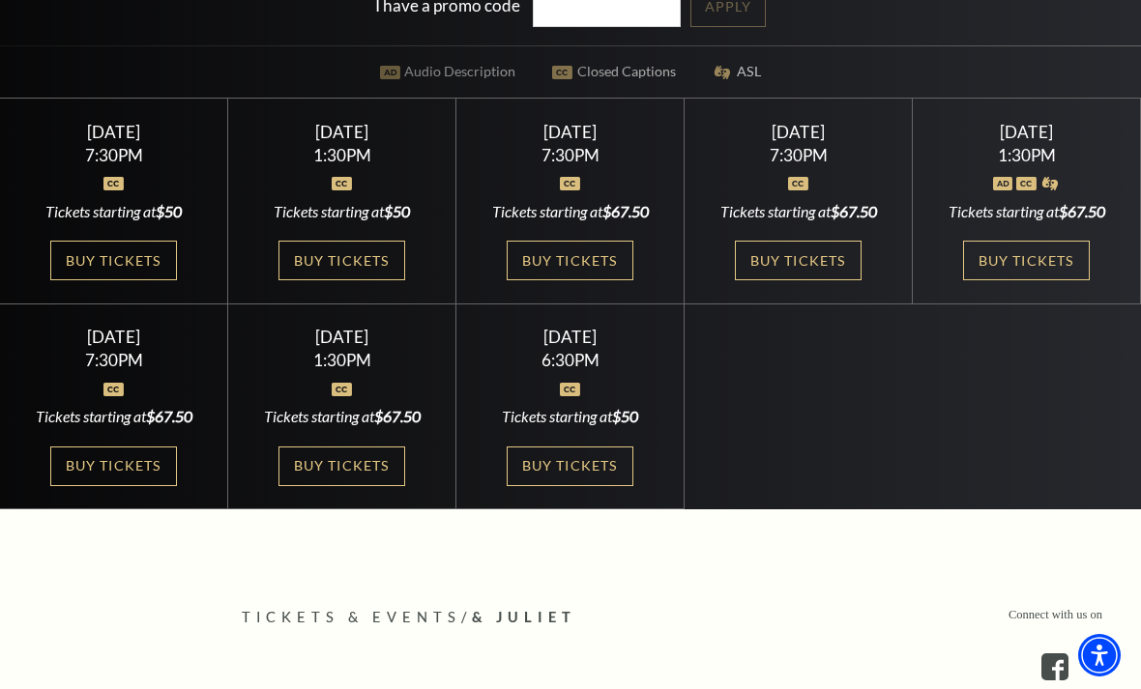
click at [378, 305] on div "Thursday November 13 1:30PM Tickets starting at $50 Buy Tickets" at bounding box center [342, 202] width 228 height 206
click at [366, 280] on link "Buy Tickets" at bounding box center [341, 261] width 126 height 40
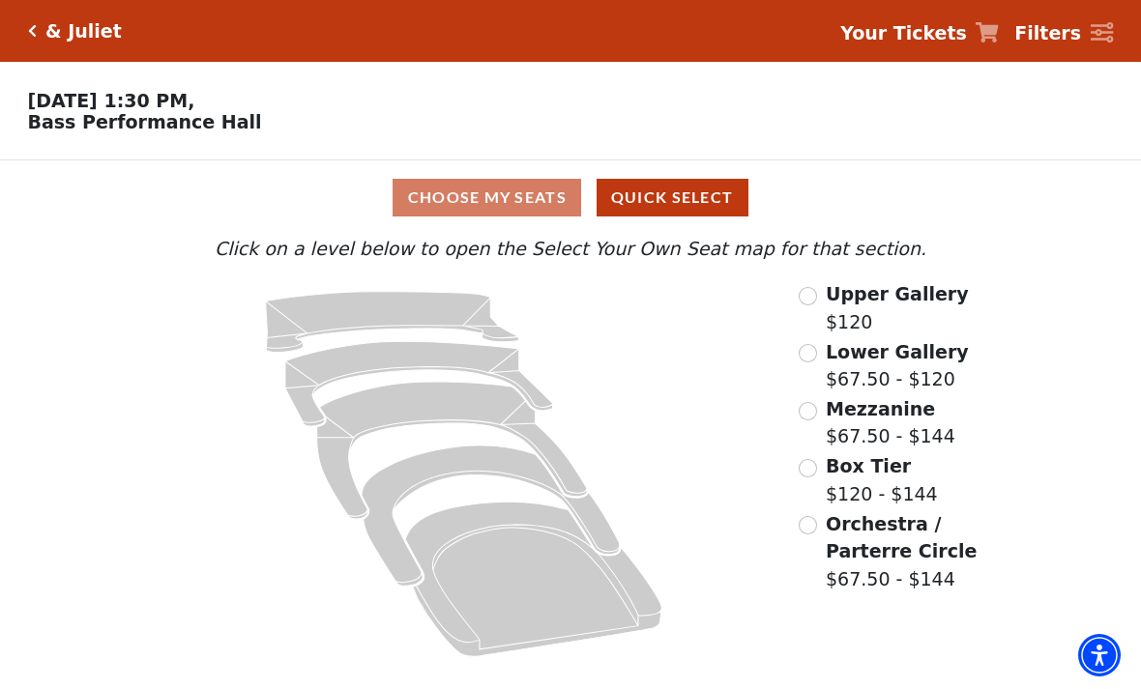
click at [813, 529] on input "Orchestra / Parterre Circle$67.50 - $144\a" at bounding box center [808, 525] width 18 height 18
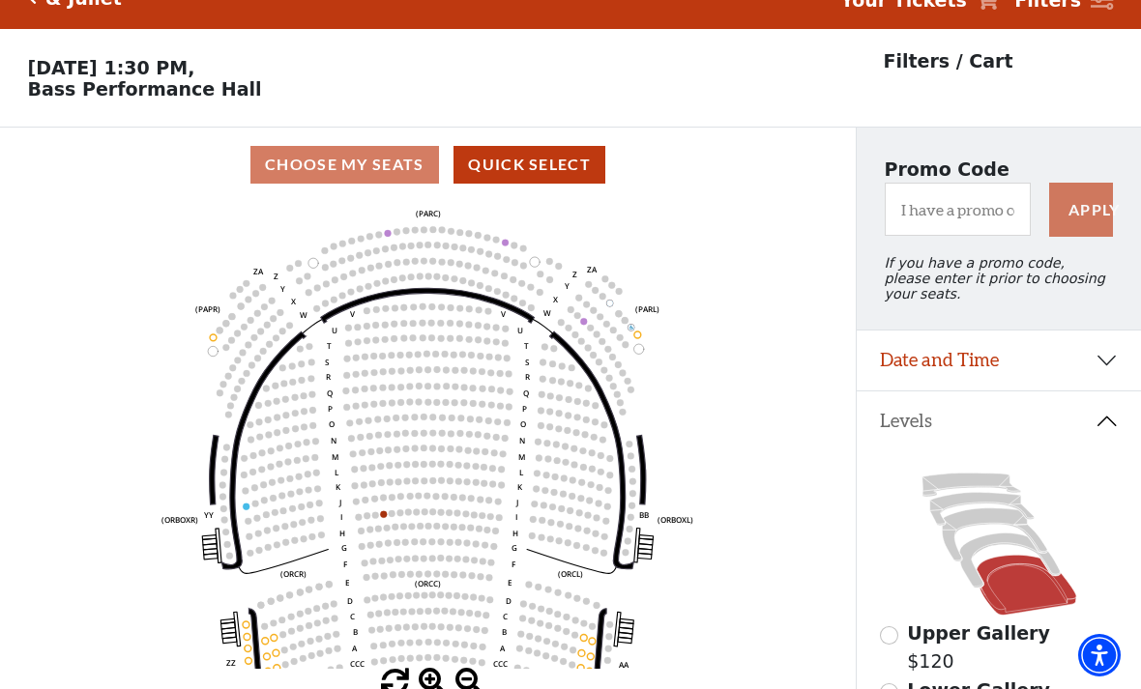
scroll to position [90, 0]
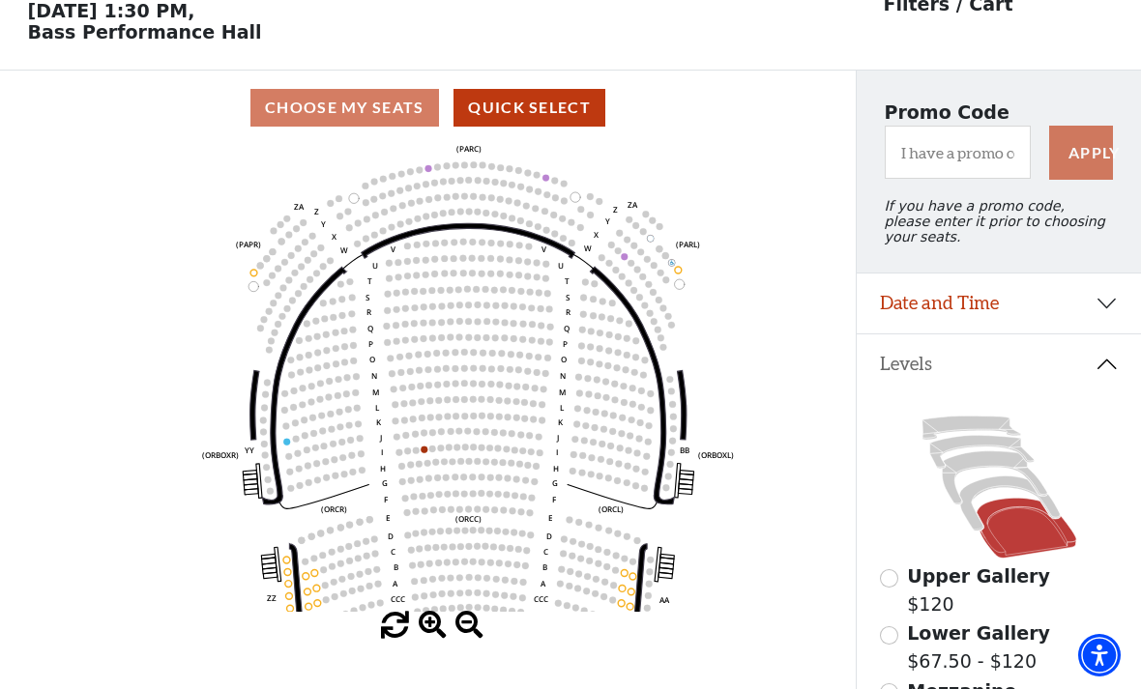
click at [286, 612] on icon "Left (ORPITL) Right (ORPITR) Center (ORPITC) ZZ AA YY BB ZA ZA (ORCL) (ORCR) (O…" at bounding box center [428, 378] width 771 height 467
click at [291, 600] on circle at bounding box center [289, 596] width 7 height 7
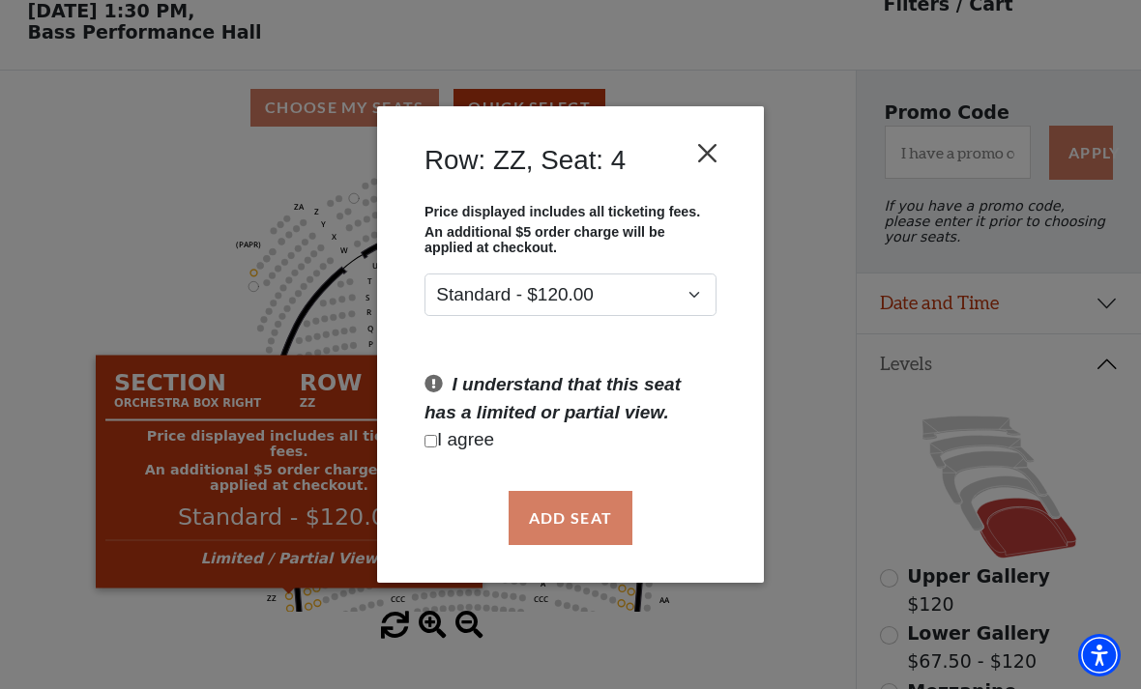
click at [712, 139] on button "Close" at bounding box center [707, 152] width 37 height 37
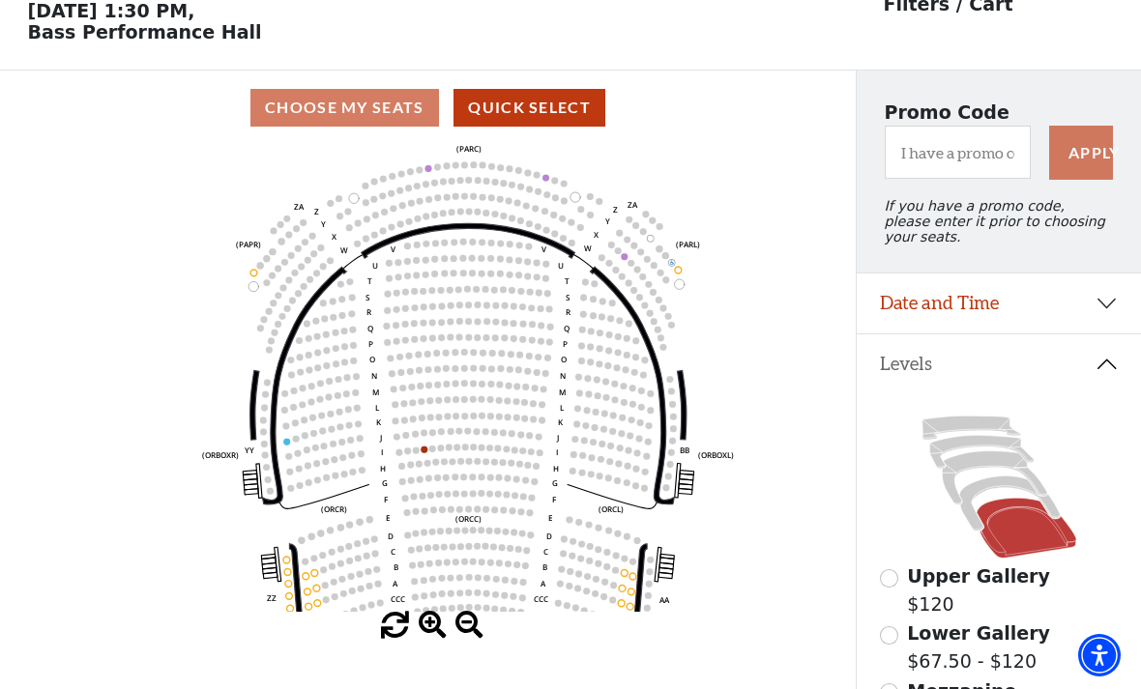
click at [317, 592] on circle at bounding box center [316, 588] width 7 height 7
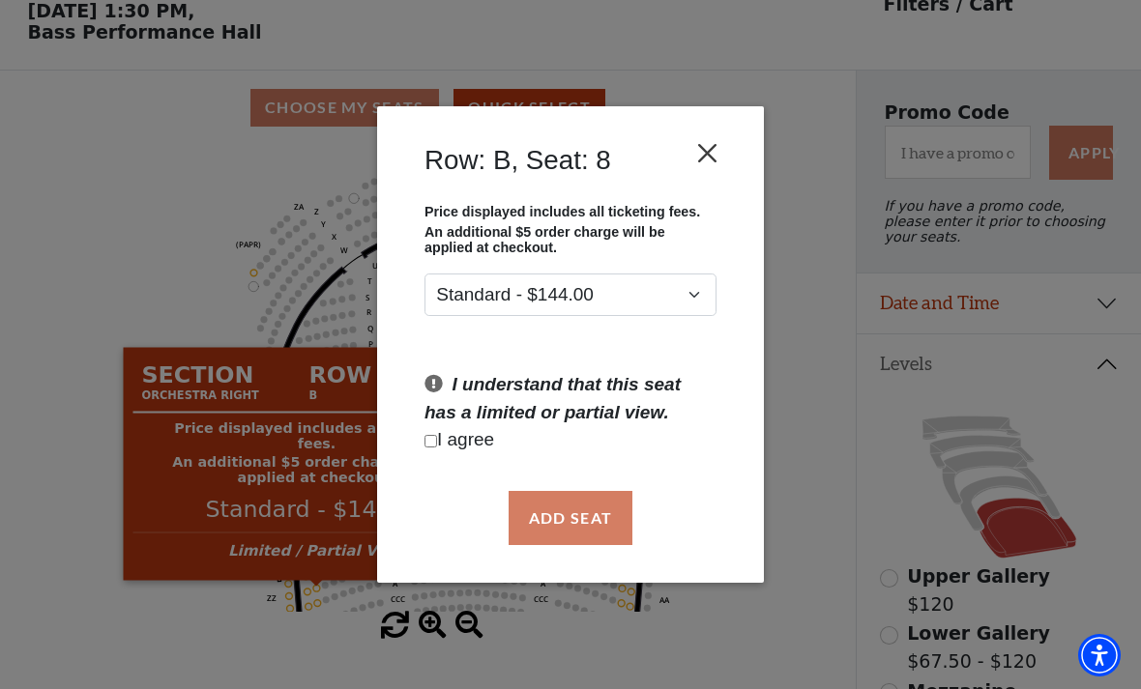
click at [725, 138] on button "Close" at bounding box center [707, 152] width 37 height 37
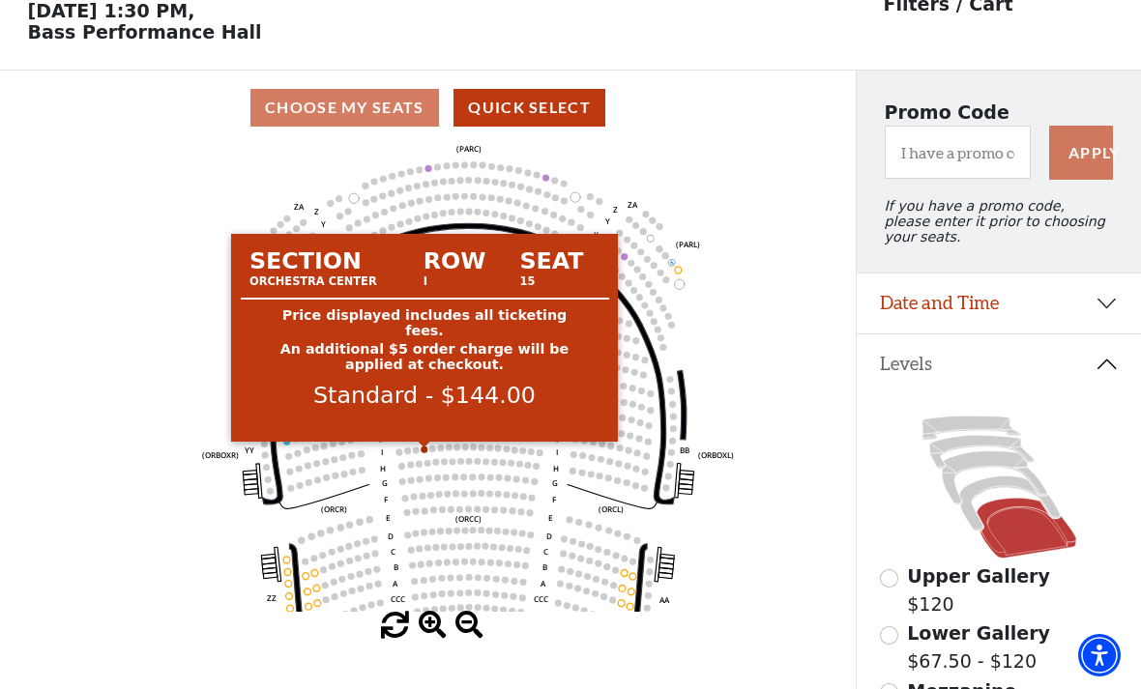
click at [424, 454] on circle at bounding box center [425, 450] width 7 height 7
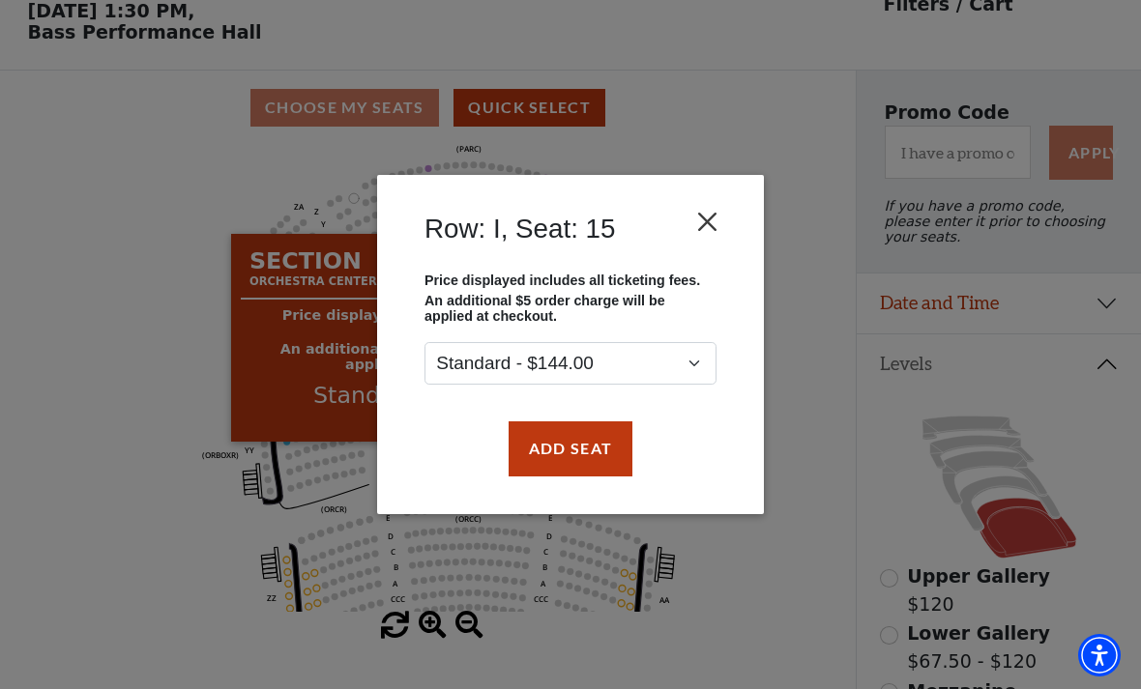
click at [722, 205] on button "Close" at bounding box center [707, 222] width 37 height 37
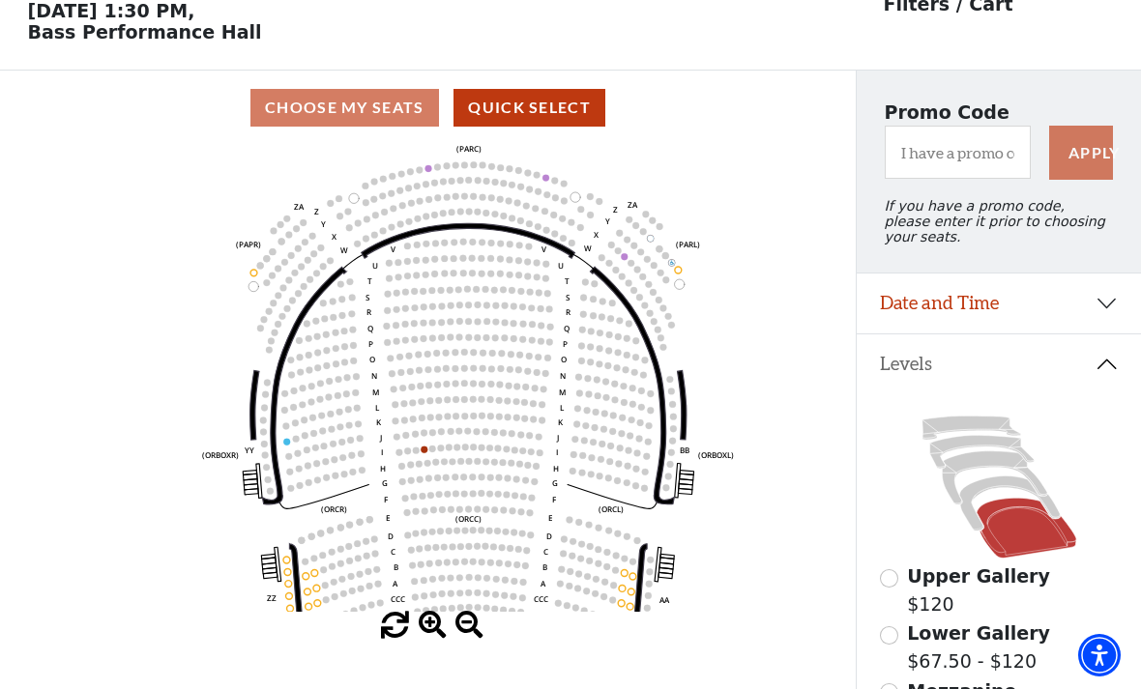
click at [525, 554] on circle at bounding box center [527, 550] width 7 height 7
click at [495, 583] on circle at bounding box center [496, 579] width 7 height 7
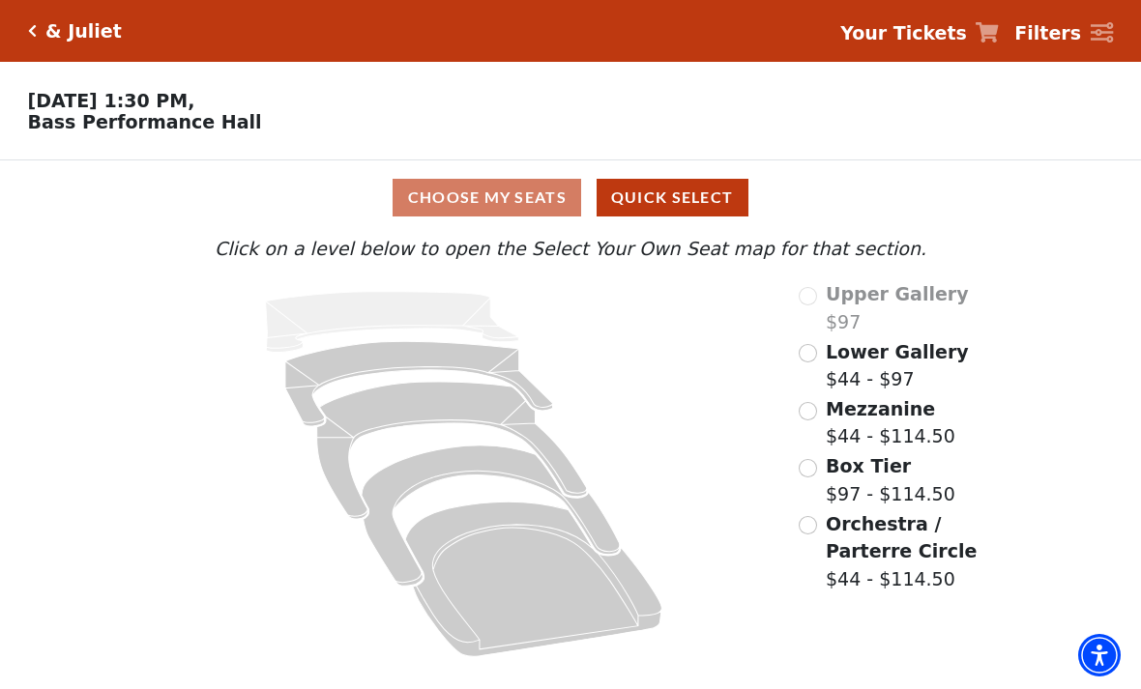
click at [816, 521] on input "Orchestra / Parterre Circle$44 - $114.50\a" at bounding box center [808, 525] width 18 height 18
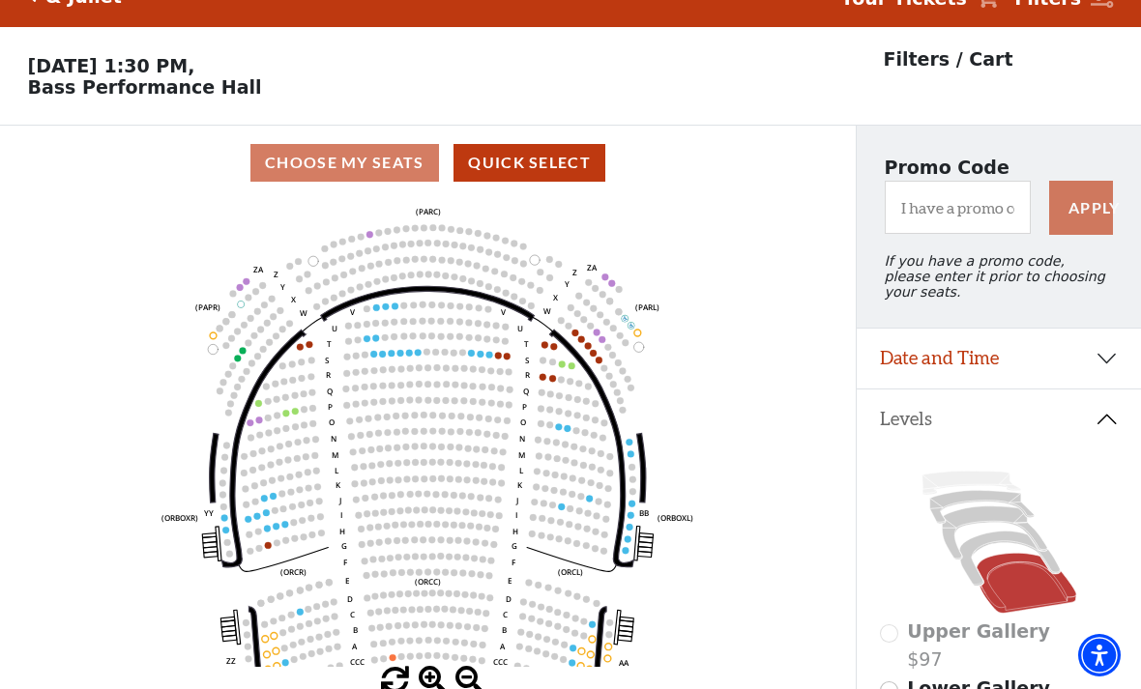
scroll to position [90, 0]
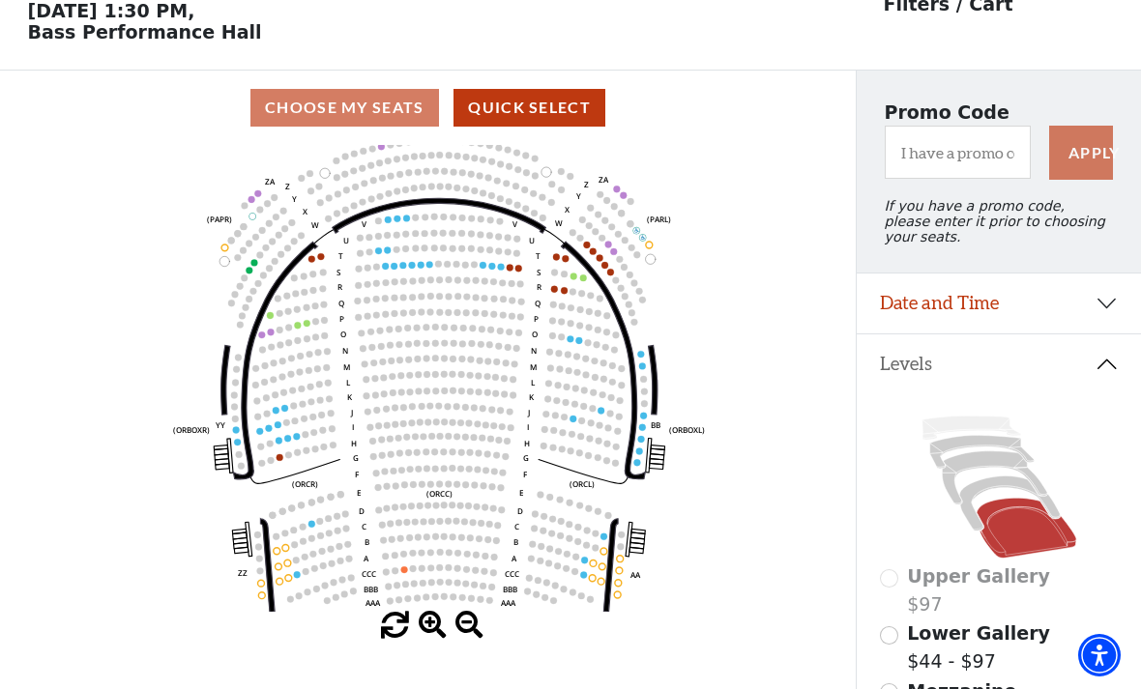
click at [745, 593] on icon "Left (ORPITL) Right (ORPITR) Center (ORPITC) ZZ AA YY BB ZA ZA (ORCL) (ORCR) (O…" at bounding box center [428, 378] width 771 height 467
click at [304, 436] on circle at bounding box center [306, 434] width 7 height 7
click at [287, 442] on circle at bounding box center [287, 438] width 7 height 7
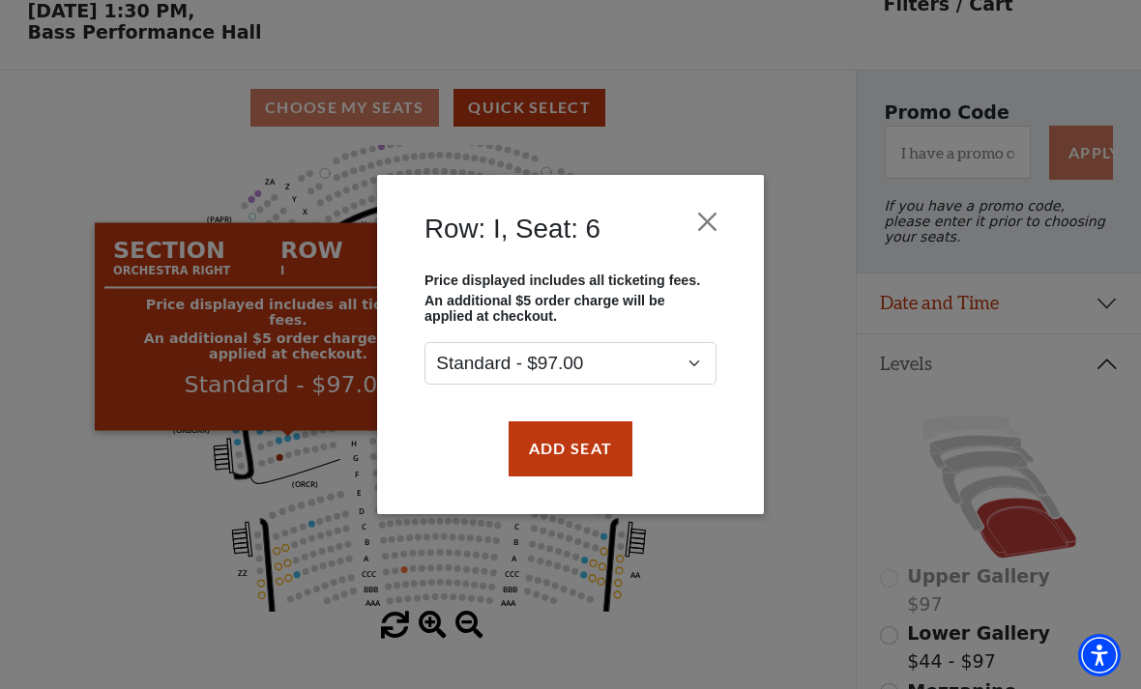
click at [828, 277] on div "Row: I, Seat: 6 Price displayed includes all ticketing fees. An additional $5 o…" at bounding box center [570, 344] width 1141 height 689
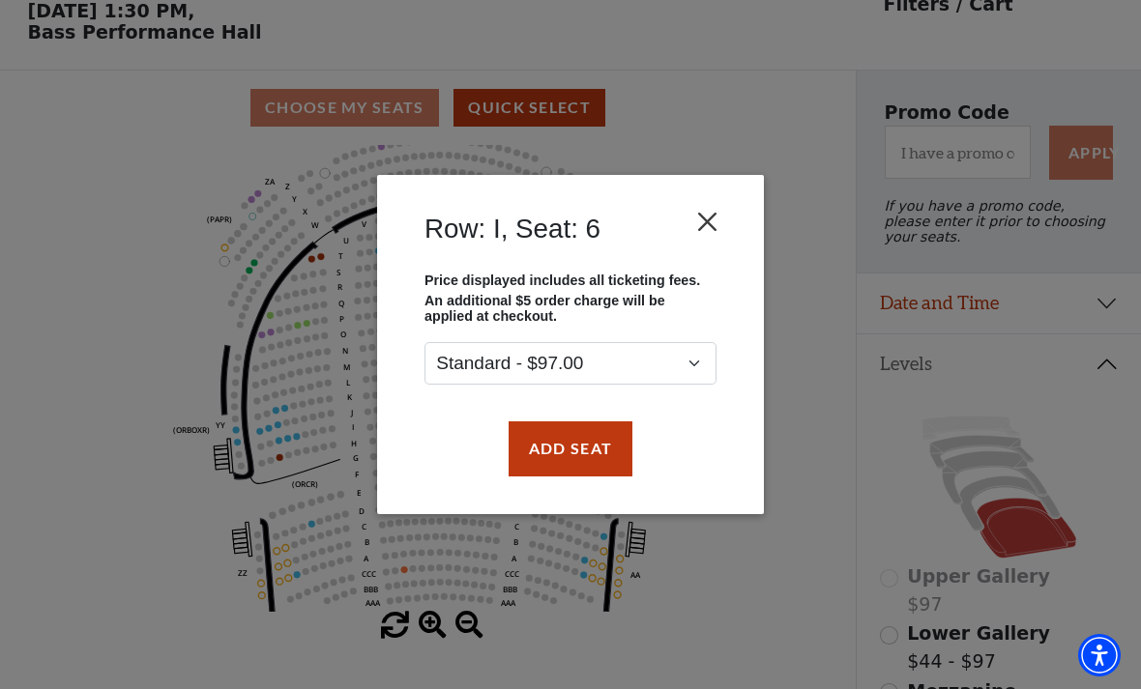
click at [711, 230] on button "Close" at bounding box center [707, 222] width 37 height 37
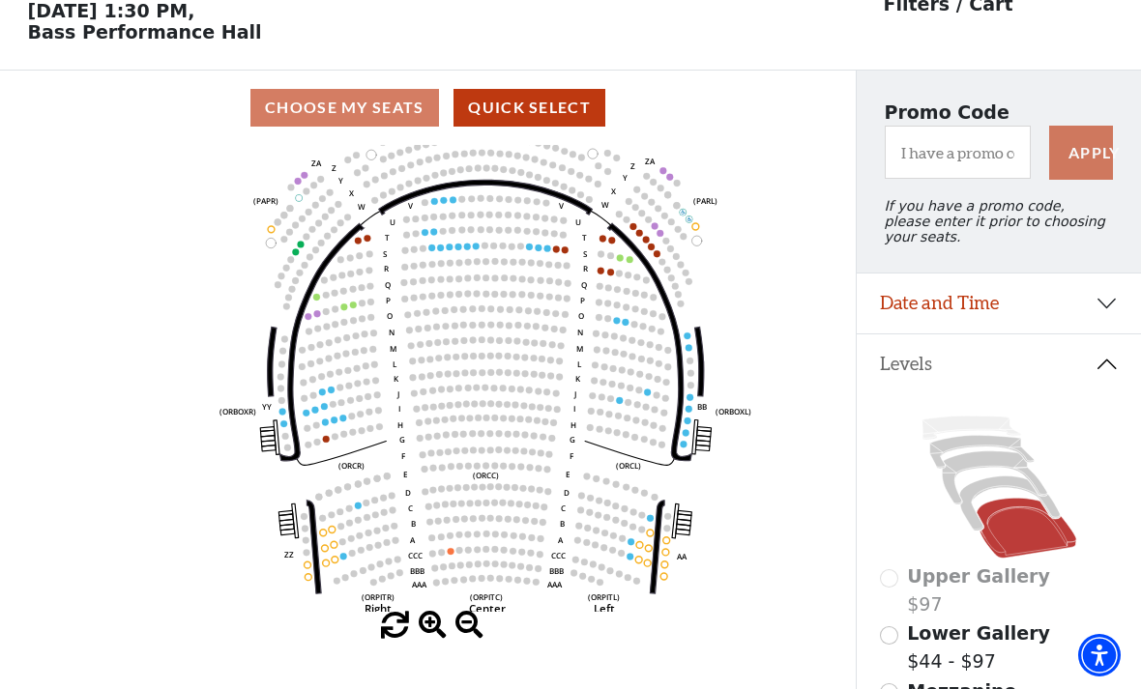
click at [466, 249] on circle at bounding box center [467, 246] width 7 height 7
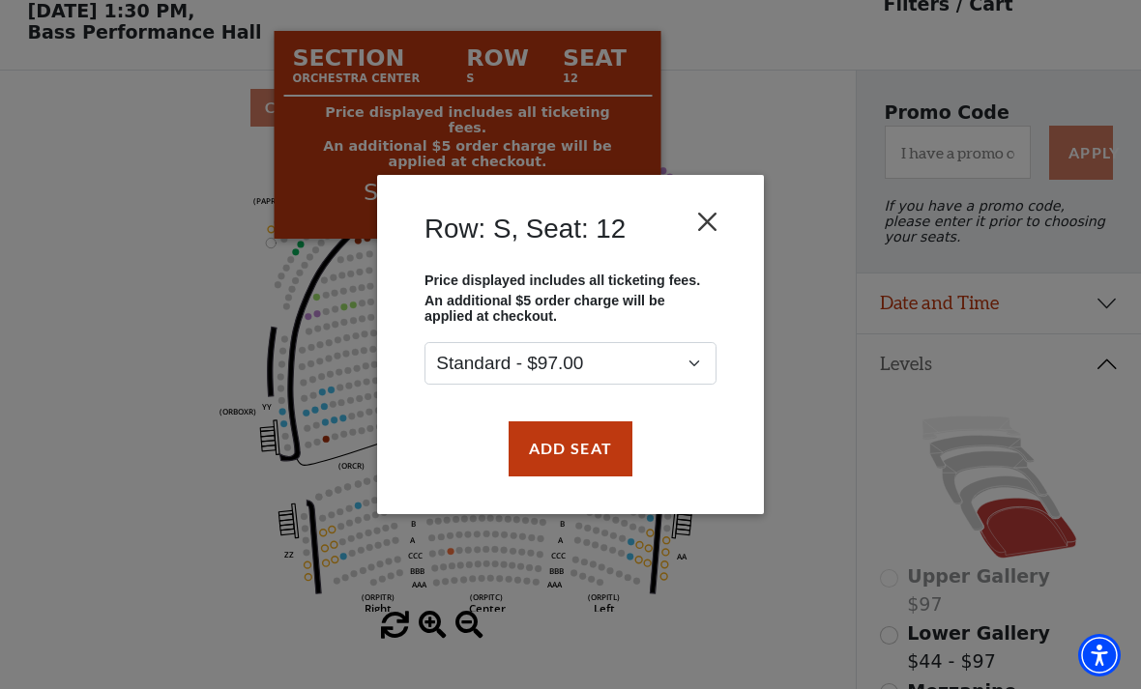
click at [718, 222] on button "Close" at bounding box center [707, 222] width 37 height 37
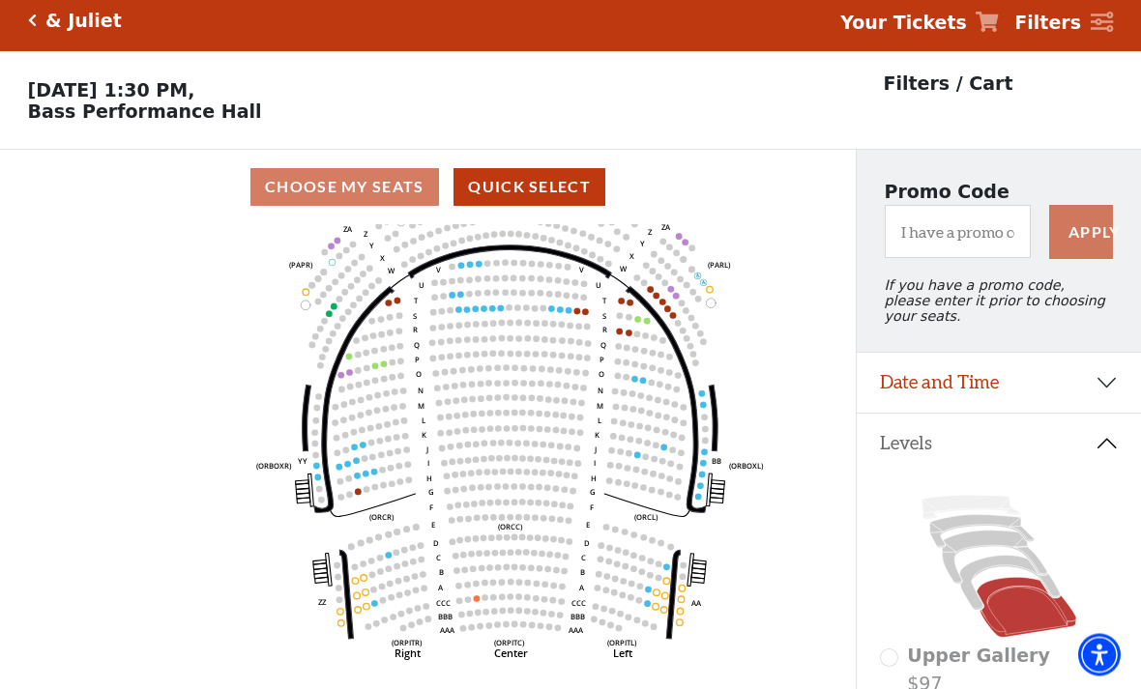
scroll to position [0, 0]
